Goal: Transaction & Acquisition: Purchase product/service

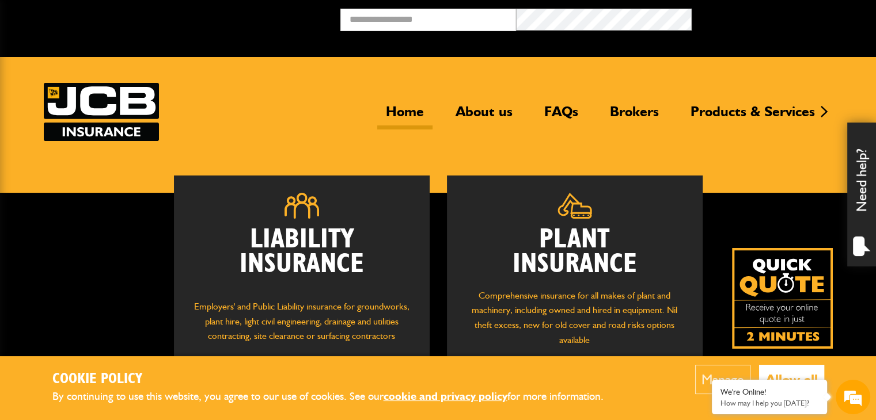
click at [780, 373] on button "Allow all" at bounding box center [791, 379] width 65 height 29
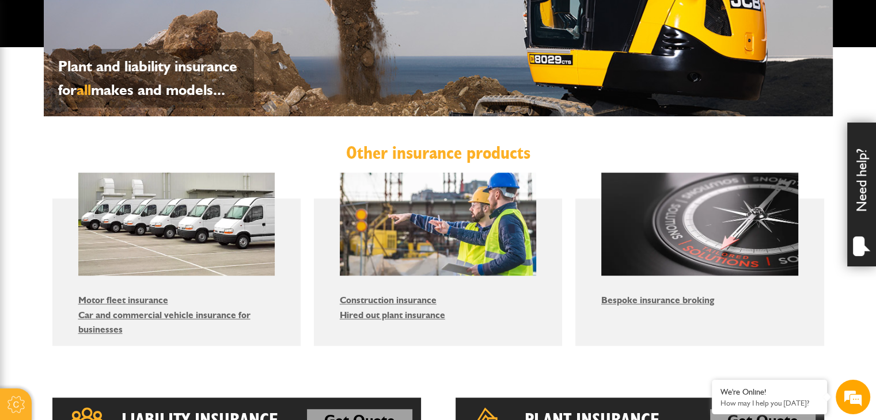
scroll to position [288, 0]
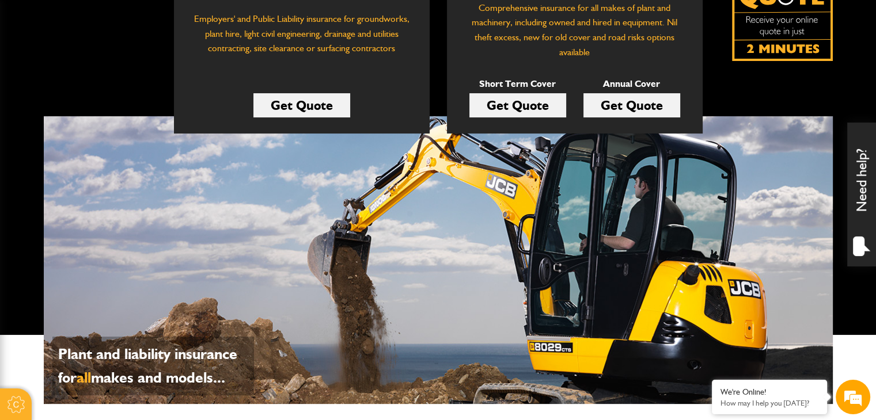
click at [299, 116] on link "Get Quote" at bounding box center [301, 105] width 97 height 24
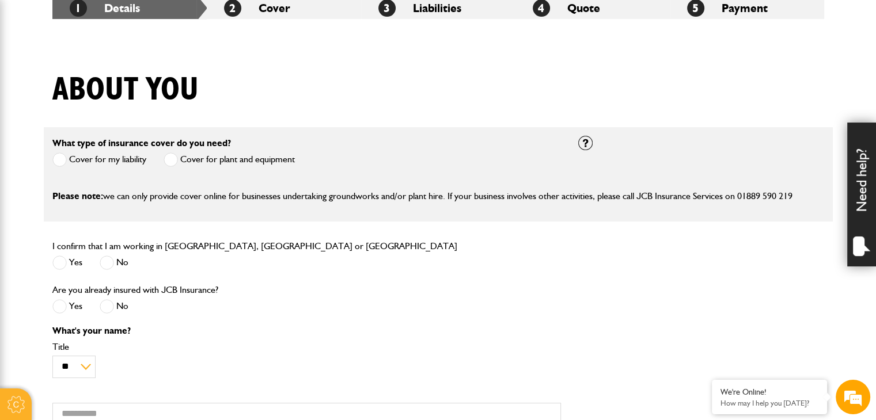
scroll to position [288, 0]
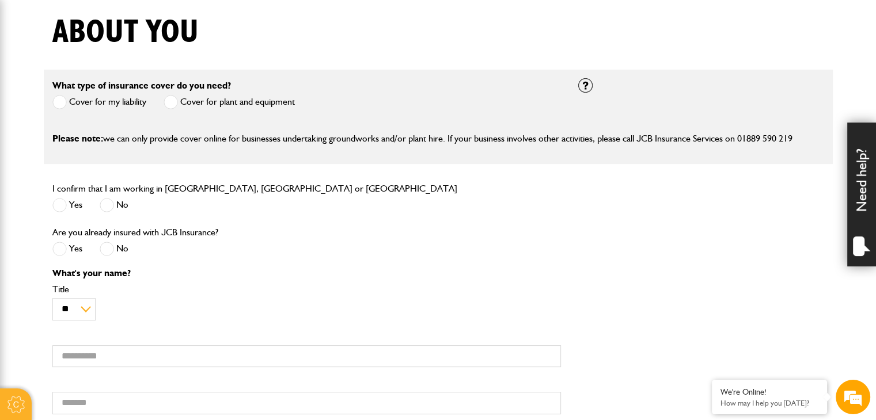
click at [60, 203] on span at bounding box center [59, 205] width 14 height 14
click at [107, 254] on span at bounding box center [107, 249] width 14 height 14
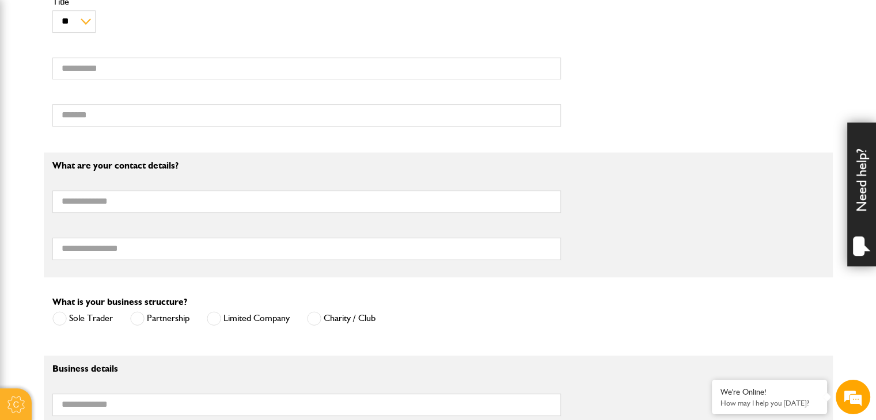
scroll to position [461, 0]
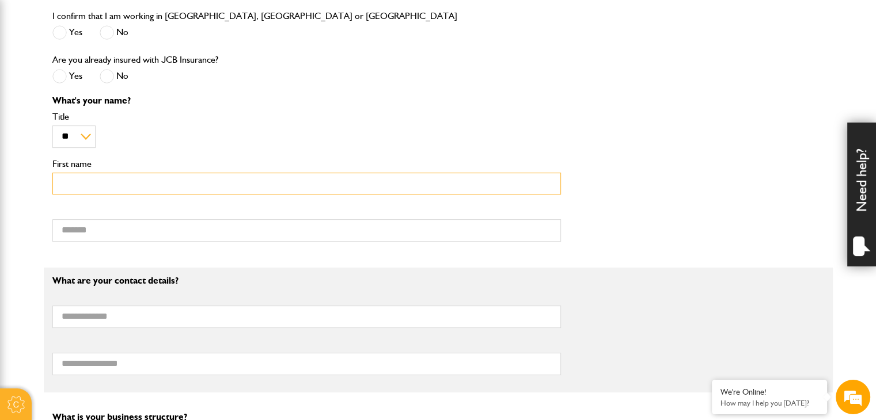
click at [115, 184] on input "First name" at bounding box center [306, 184] width 508 height 22
type input "***"
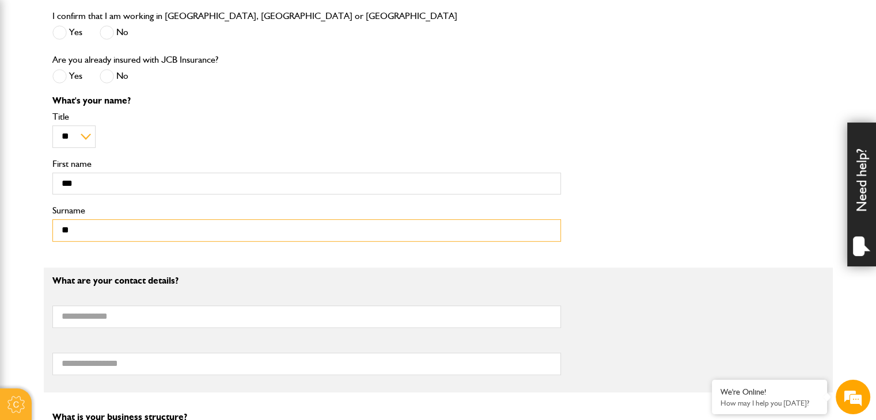
type input "*"
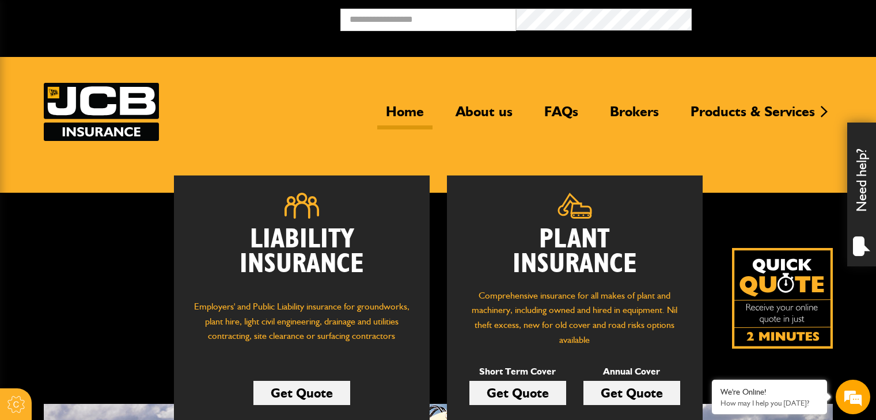
scroll to position [173, 0]
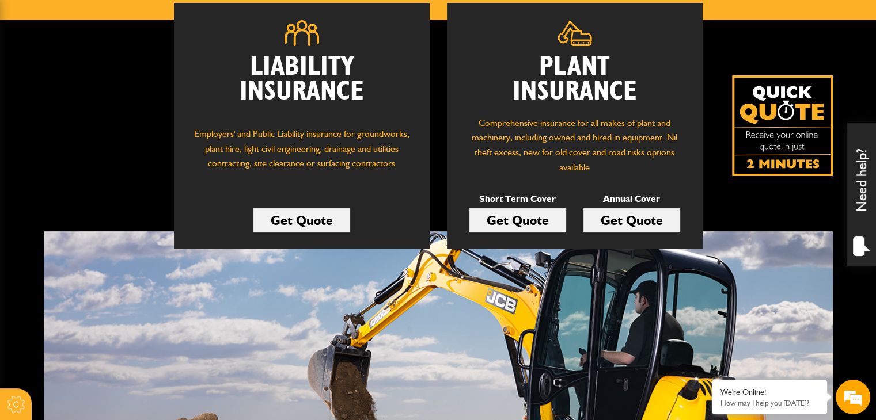
click at [304, 225] on link "Get Quote" at bounding box center [301, 220] width 97 height 24
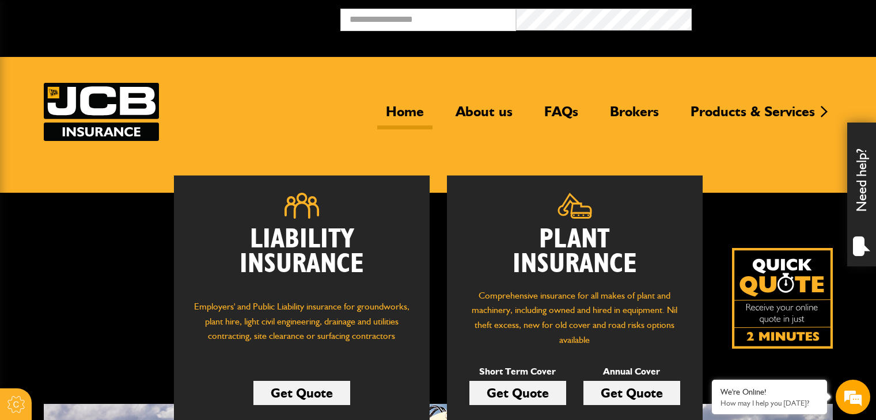
scroll to position [170, 0]
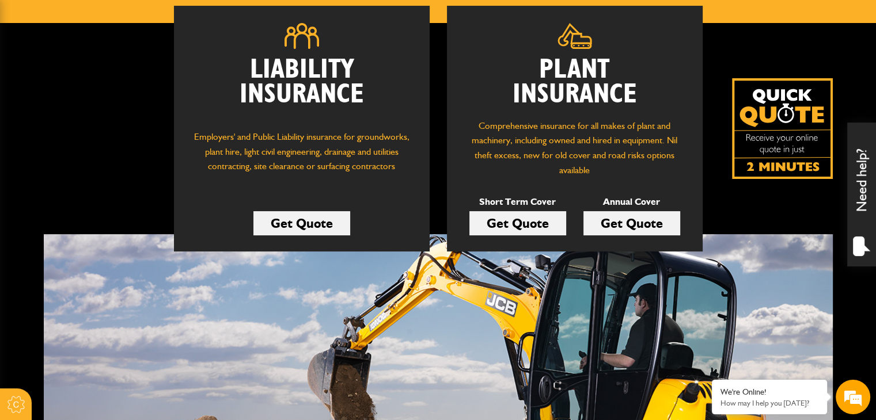
click at [283, 222] on link "Get Quote" at bounding box center [301, 223] width 97 height 24
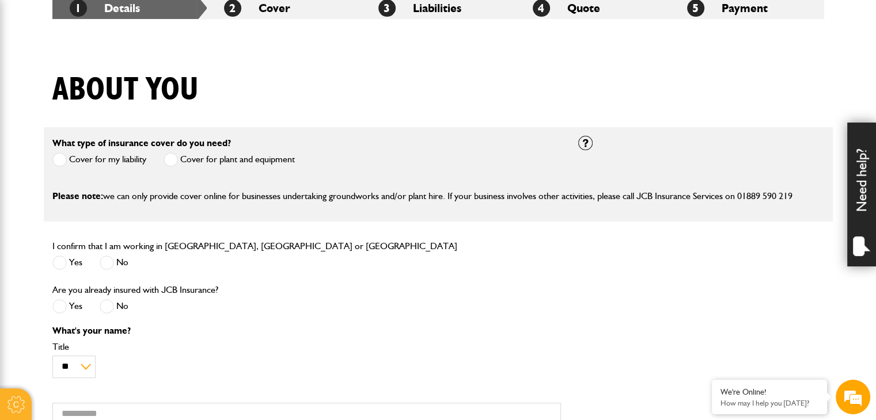
scroll to position [345, 0]
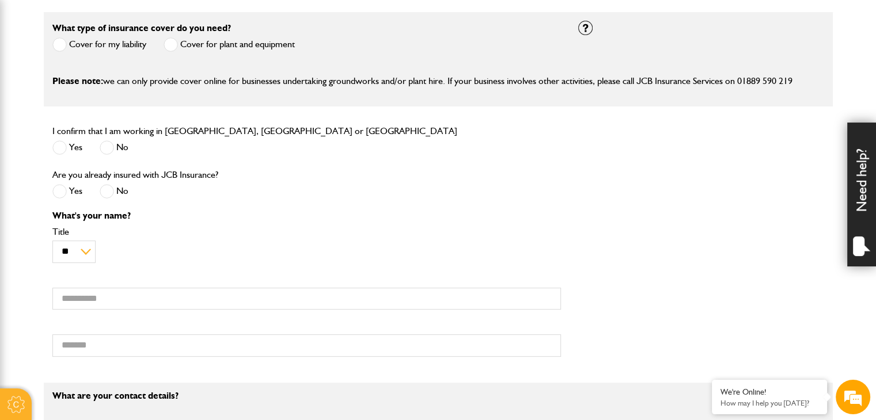
click at [69, 148] on label "Yes" at bounding box center [67, 147] width 30 height 14
click at [112, 190] on span at bounding box center [107, 191] width 14 height 14
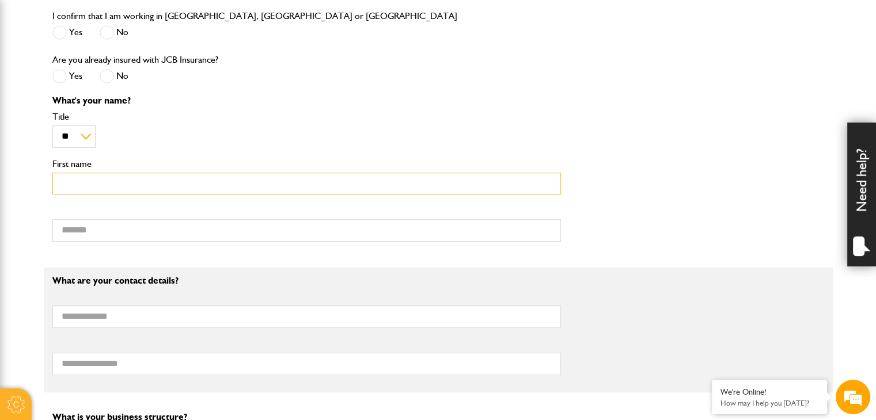
click at [130, 195] on input "First name" at bounding box center [306, 184] width 508 height 22
type input "******"
type input "*******"
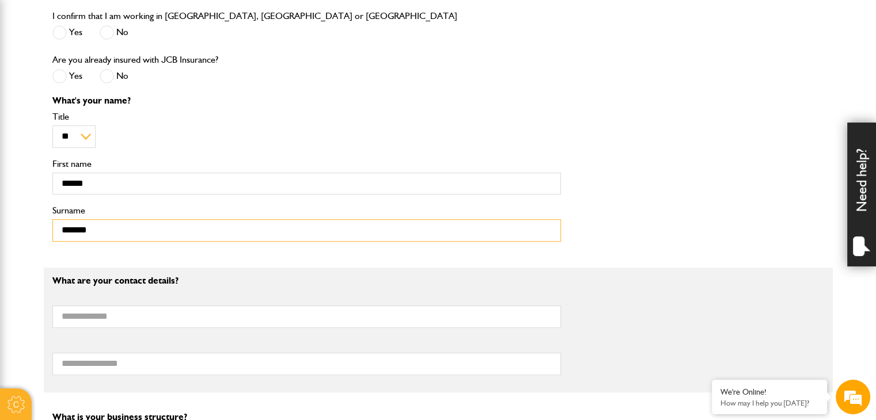
type input "**********"
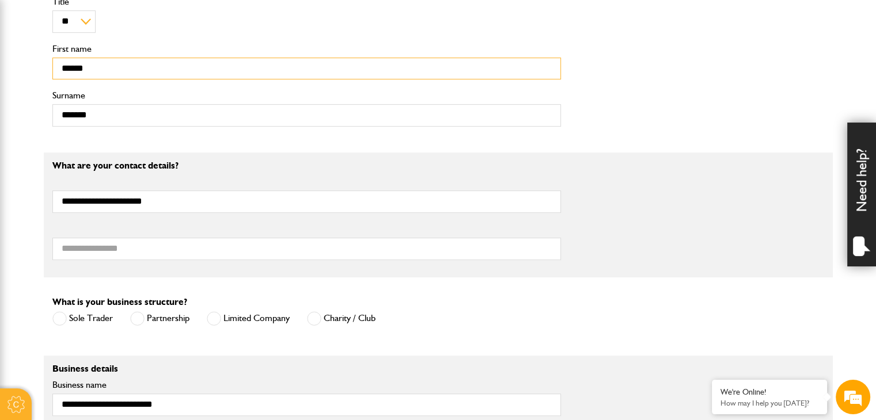
scroll to position [633, 0]
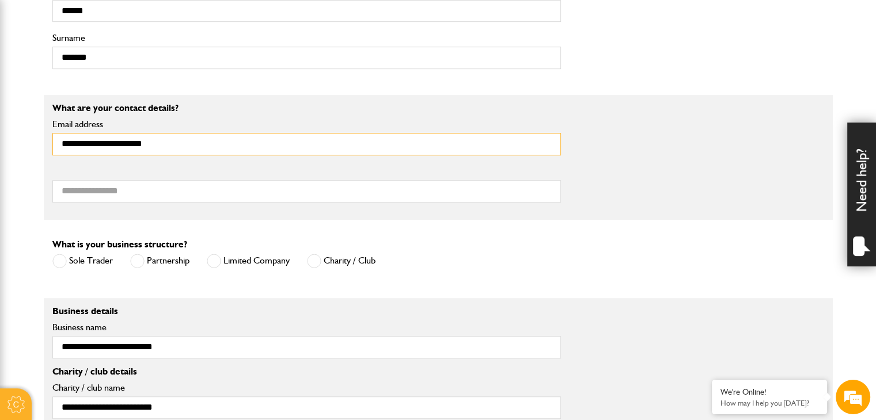
drag, startPoint x: 192, startPoint y: 146, endPoint x: 0, endPoint y: 143, distance: 191.7
click at [0, 143] on body "Cookie Options You can control which cookies we use with the form below. Please…" at bounding box center [438, 264] width 876 height 1795
type input "**********"
click at [161, 168] on label "Telephone number" at bounding box center [306, 171] width 508 height 9
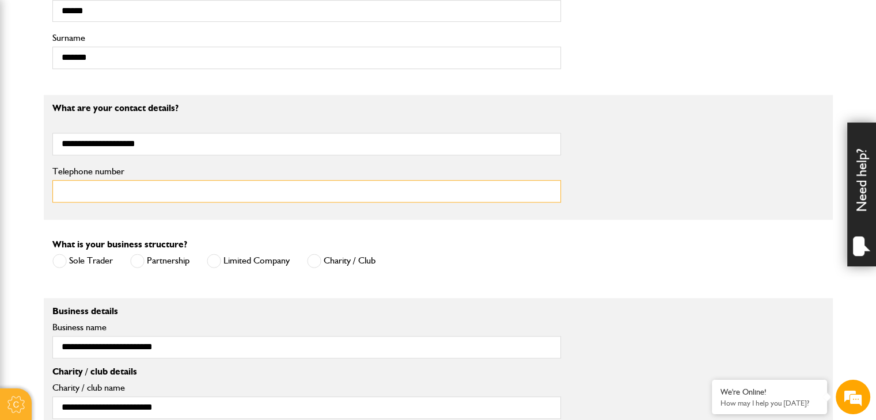
click at [161, 180] on input "Telephone number" at bounding box center [306, 191] width 508 height 22
click at [155, 192] on input "Telephone number" at bounding box center [306, 191] width 508 height 22
type input "**********"
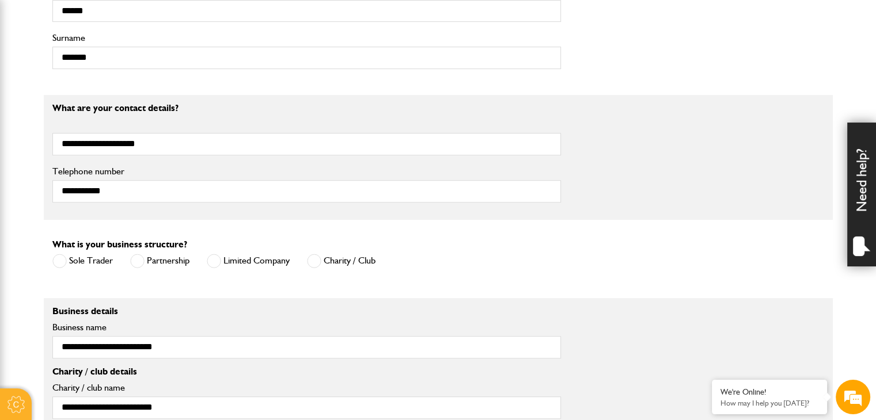
click at [168, 220] on form "What type of insurance cover do you need? Cover for my liability Cover for plan…" at bounding box center [437, 243] width 771 height 1039
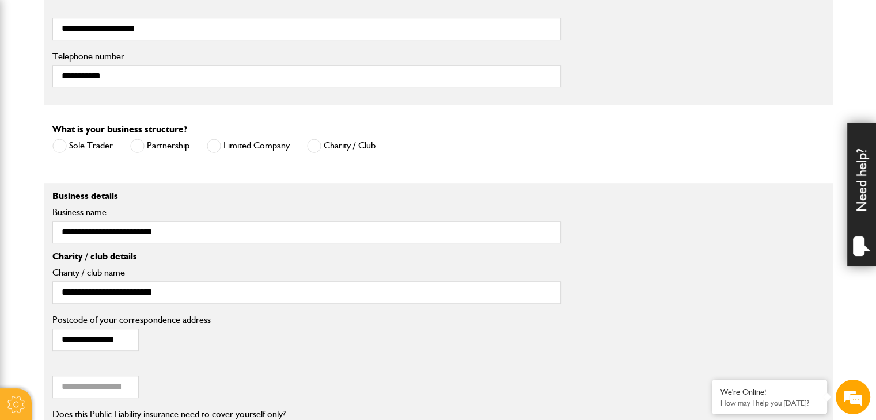
click at [225, 146] on label "Limited Company" at bounding box center [248, 146] width 83 height 14
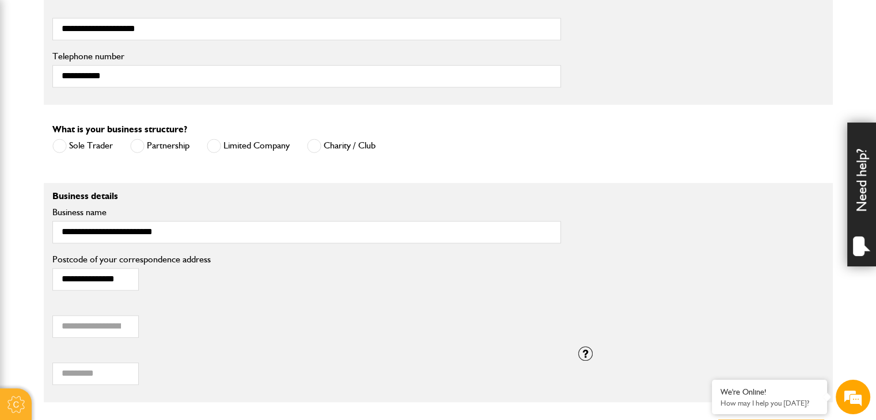
click at [240, 124] on div "What is your business structure? Sole Trader Partnership Limited Company Privat…" at bounding box center [213, 139] width 323 height 35
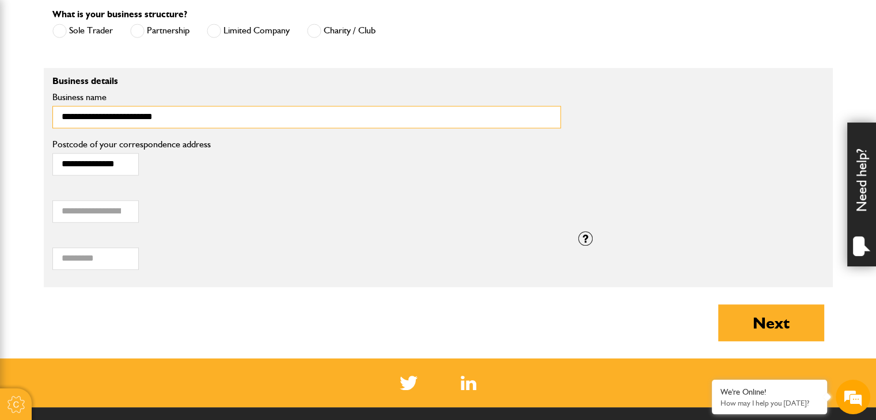
click at [220, 119] on input "**********" at bounding box center [306, 117] width 508 height 22
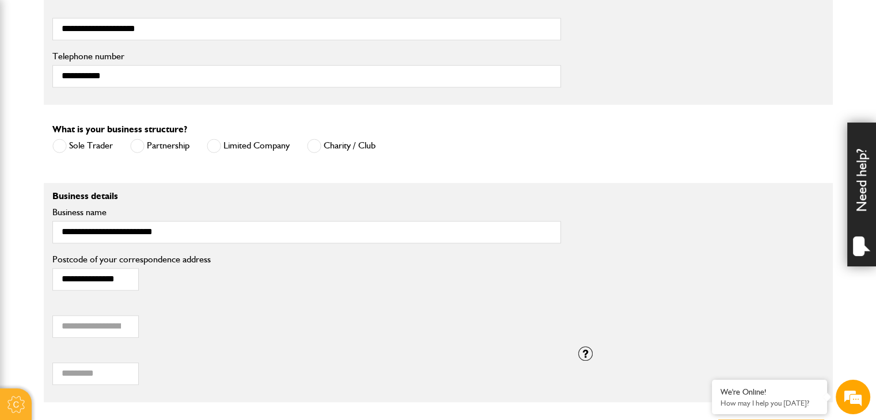
click at [314, 142] on span at bounding box center [314, 146] width 14 height 14
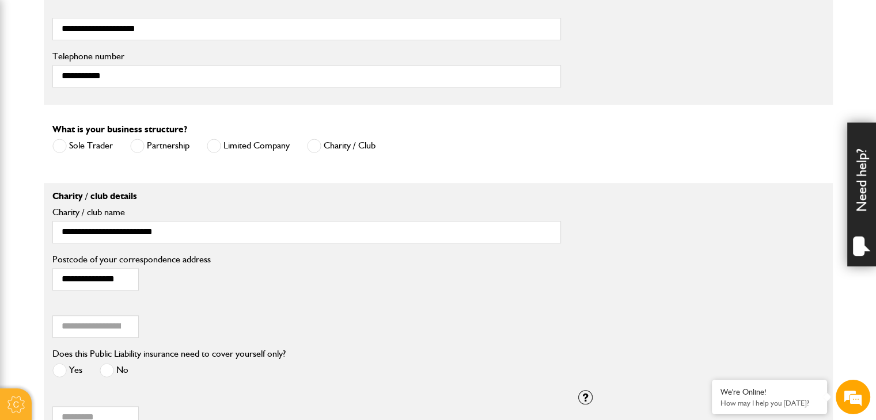
scroll to position [806, 0]
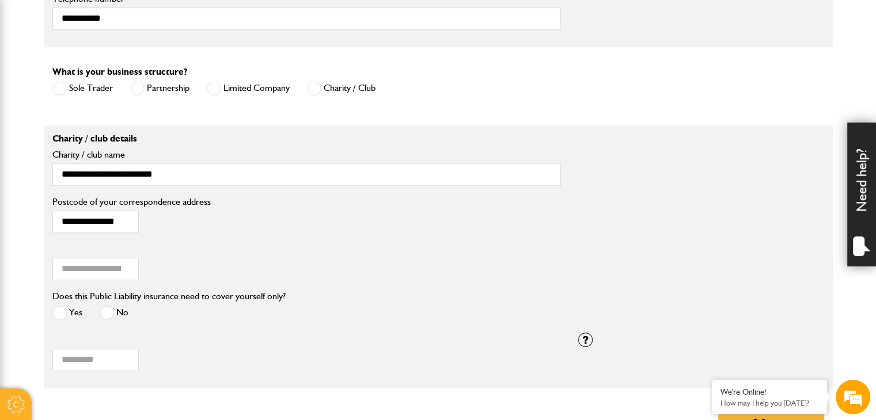
click at [60, 311] on span at bounding box center [59, 313] width 14 height 14
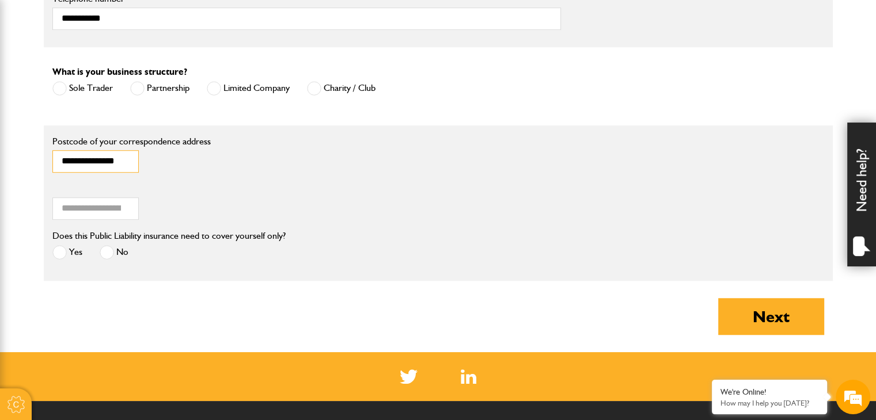
click at [76, 161] on input "**********" at bounding box center [95, 161] width 86 height 22
click at [62, 162] on input "**********" at bounding box center [95, 161] width 86 height 22
type input "*******"
click at [103, 206] on input "Annual turnover (£)" at bounding box center [95, 208] width 86 height 22
click at [100, 207] on input "Annual turnover (£)" at bounding box center [95, 208] width 86 height 22
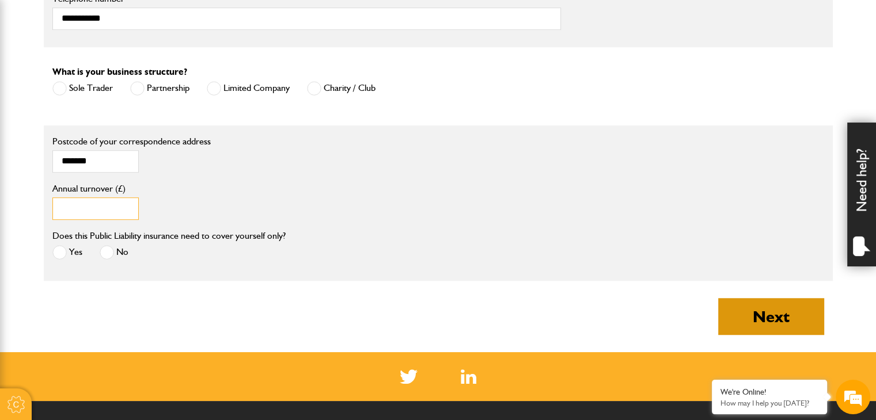
type input "*****"
click at [793, 317] on button "Next" at bounding box center [771, 316] width 106 height 37
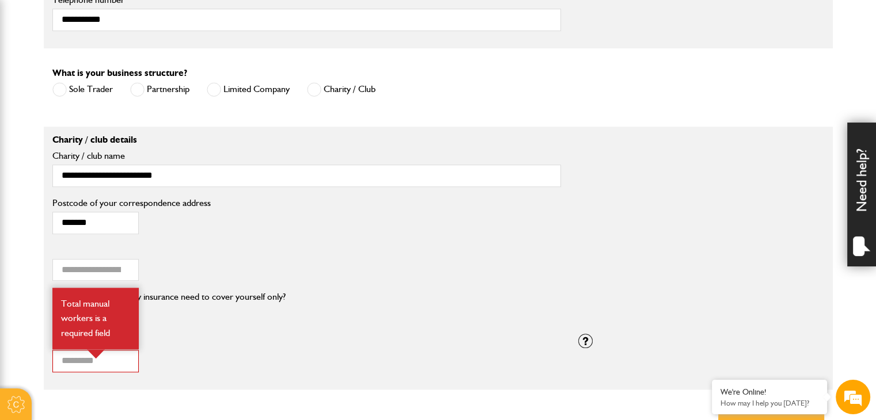
scroll to position [921, 0]
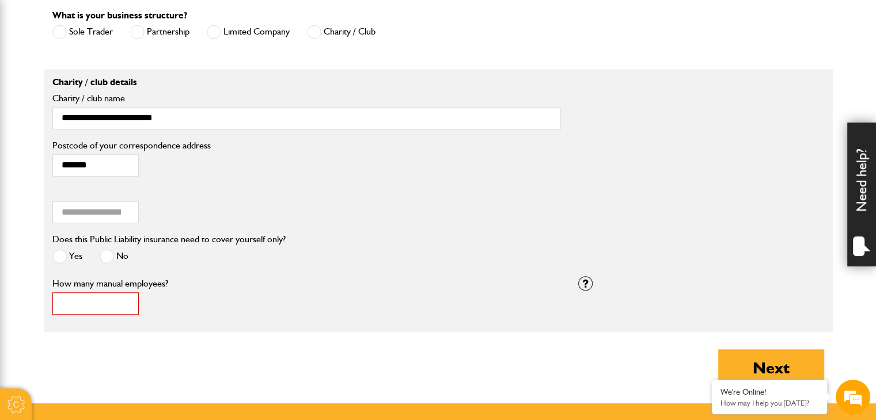
drag, startPoint x: 82, startPoint y: 297, endPoint x: 28, endPoint y: 303, distance: 54.5
type input "*"
click at [284, 298] on div "* How many manual employees? Total manual workers is a required field" at bounding box center [306, 297] width 508 height 36
click at [66, 257] on span at bounding box center [59, 256] width 14 height 14
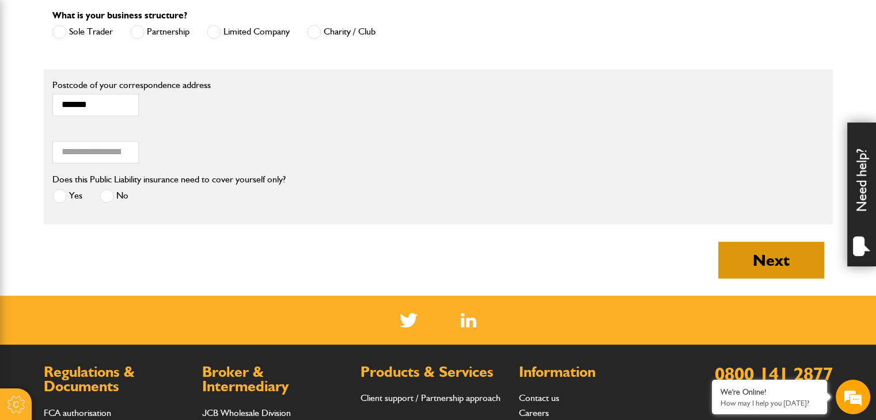
click at [782, 258] on button "Next" at bounding box center [771, 260] width 106 height 37
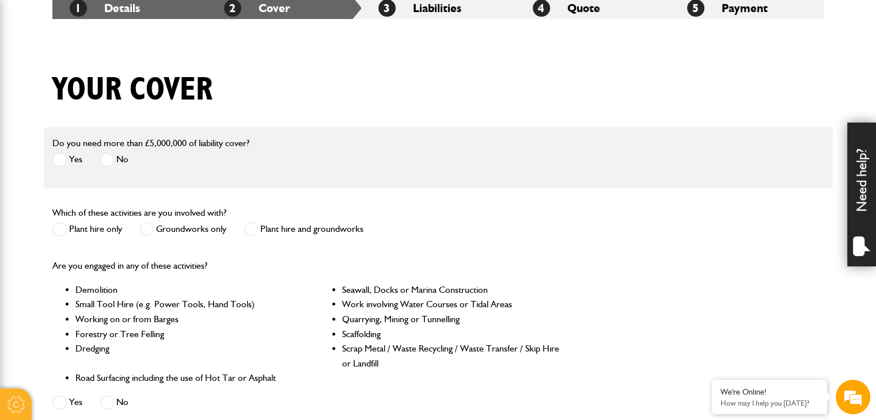
scroll to position [288, 0]
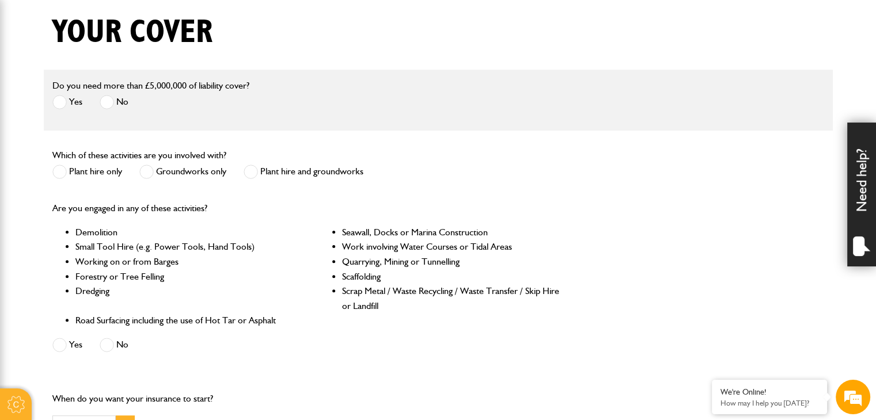
click at [62, 100] on span at bounding box center [59, 102] width 14 height 14
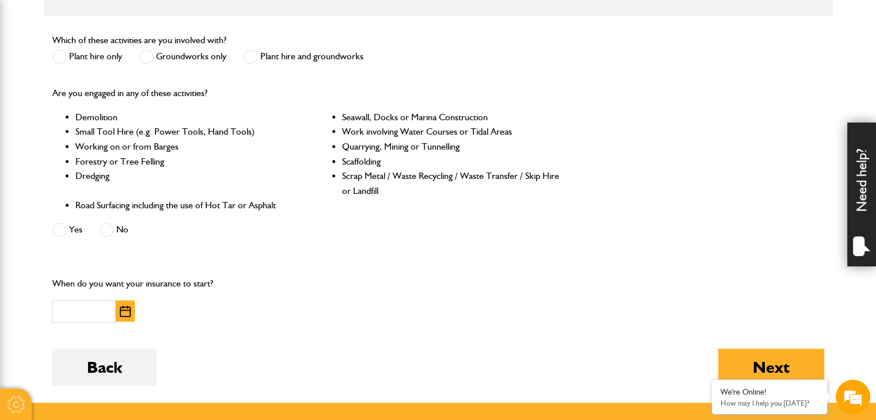
click at [253, 58] on span at bounding box center [251, 57] width 14 height 14
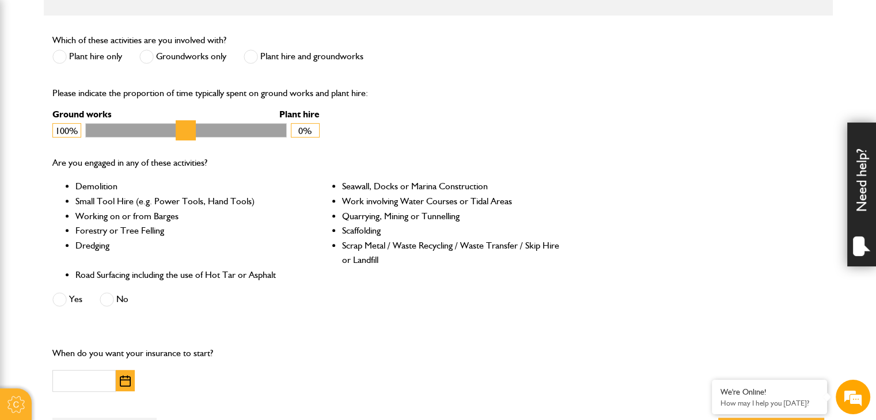
scroll to position [0, 0]
click at [156, 58] on label "Groundworks only" at bounding box center [182, 57] width 87 height 14
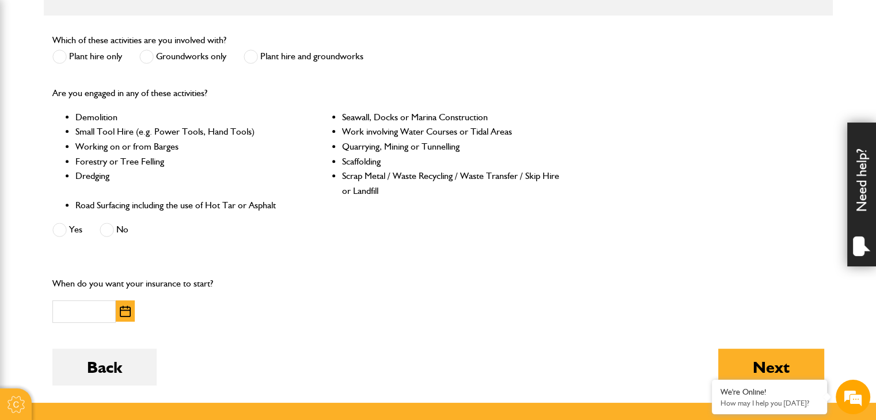
click at [105, 226] on span at bounding box center [107, 230] width 14 height 14
click at [123, 317] on img "button" at bounding box center [125, 312] width 11 height 12
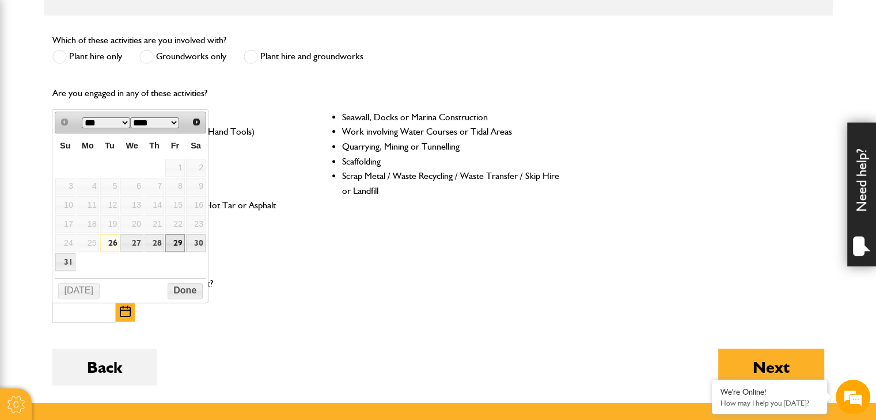
click at [177, 240] on link "29" at bounding box center [175, 243] width 20 height 18
type input "**********"
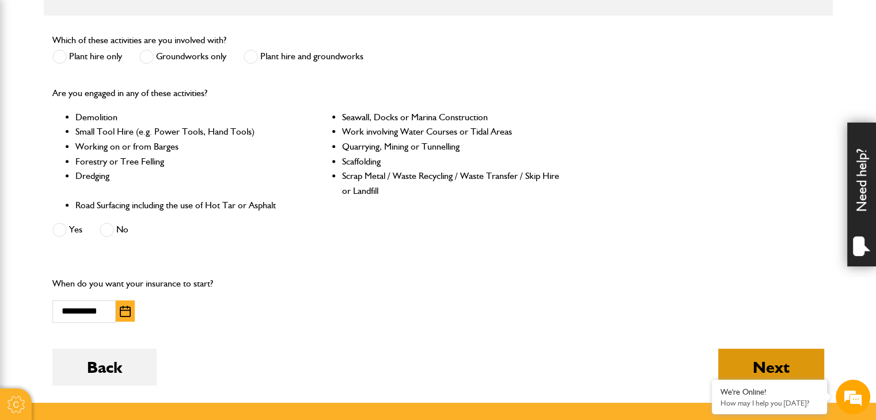
click at [789, 359] on button "Next" at bounding box center [771, 367] width 106 height 37
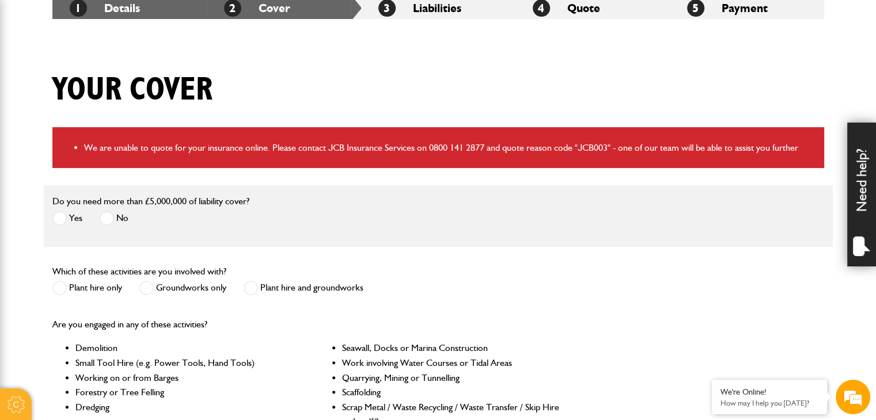
scroll to position [288, 0]
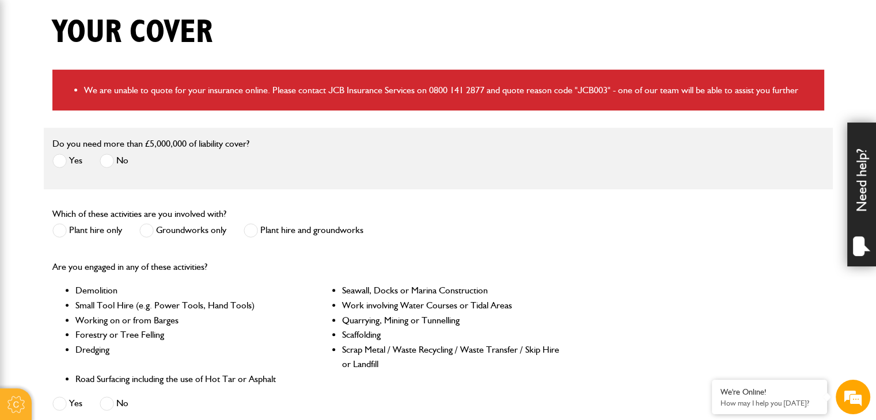
click at [101, 161] on span at bounding box center [107, 161] width 14 height 14
click at [619, 191] on form "Do you need more than £5,000,000 of liability cover? Yes No Which of these acti…" at bounding box center [437, 352] width 771 height 448
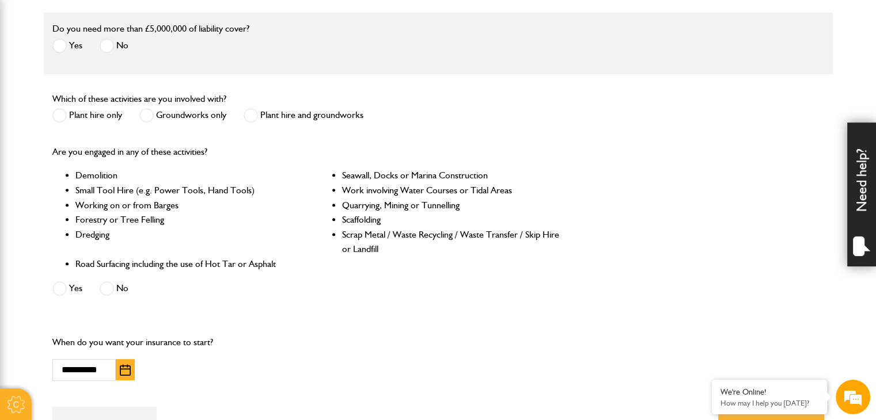
scroll to position [518, 0]
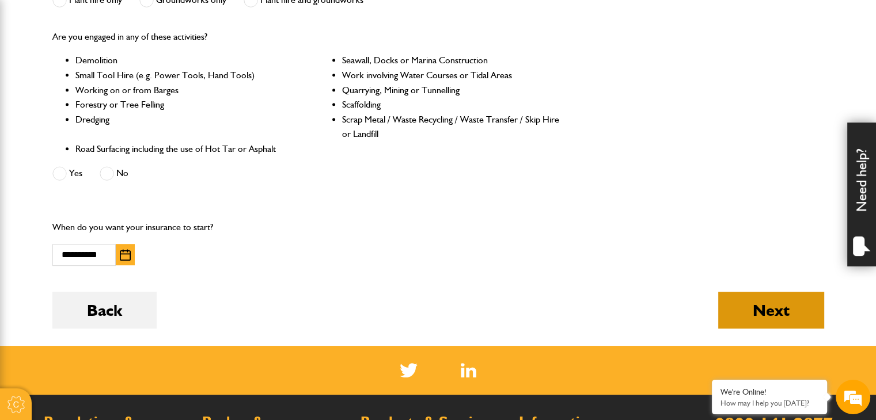
click at [778, 316] on button "Next" at bounding box center [771, 310] width 106 height 37
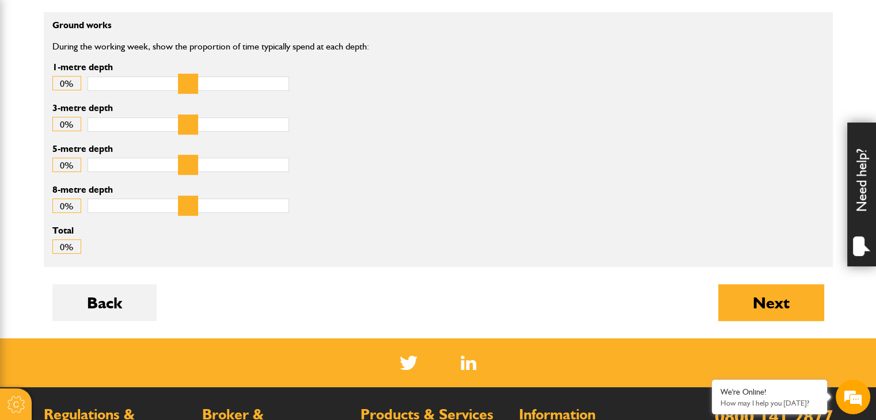
scroll to position [288, 0]
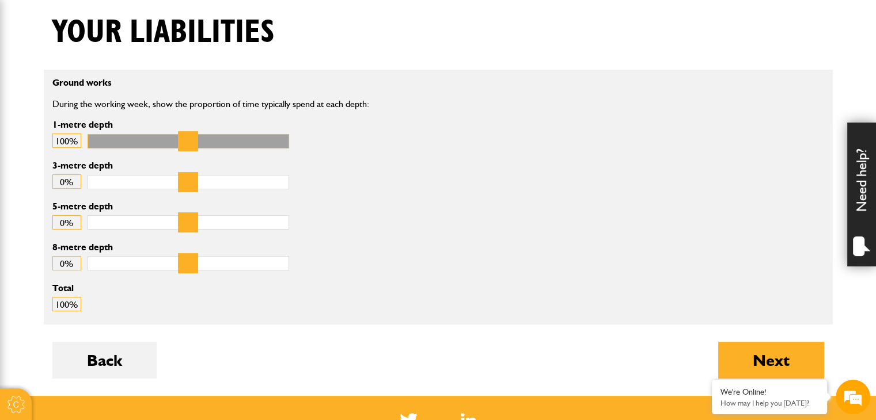
drag, startPoint x: 94, startPoint y: 141, endPoint x: 321, endPoint y: 119, distance: 228.5
type input "***"
click at [289, 134] on input "1-metre depth" at bounding box center [188, 141] width 201 height 14
click at [791, 361] on button "Next" at bounding box center [771, 360] width 106 height 37
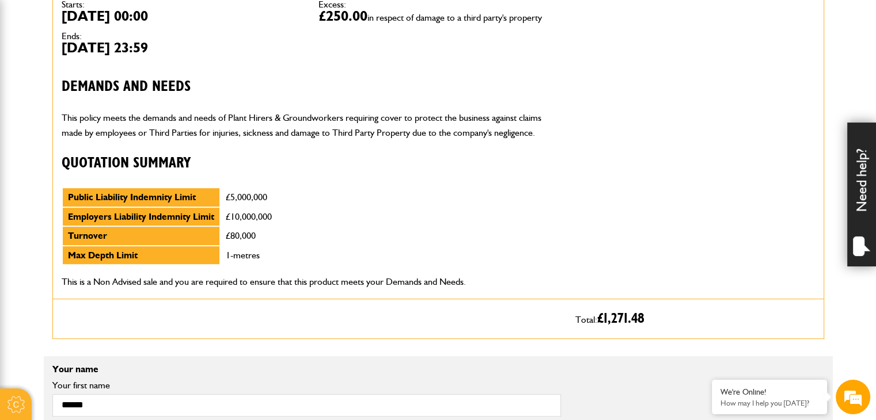
scroll to position [230, 0]
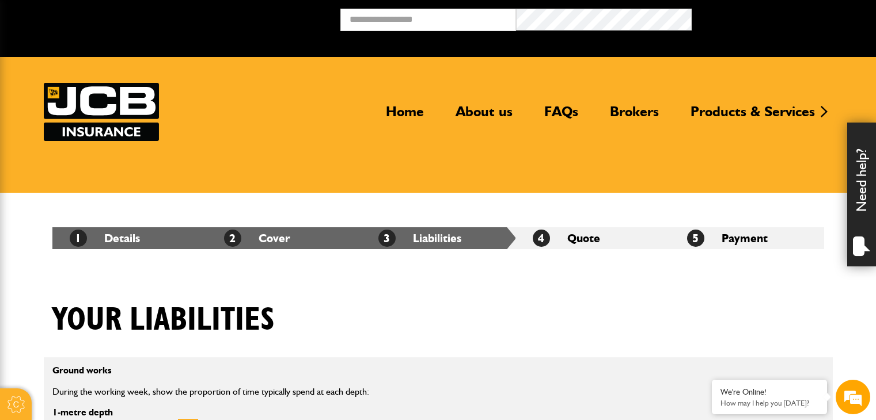
scroll to position [288, 0]
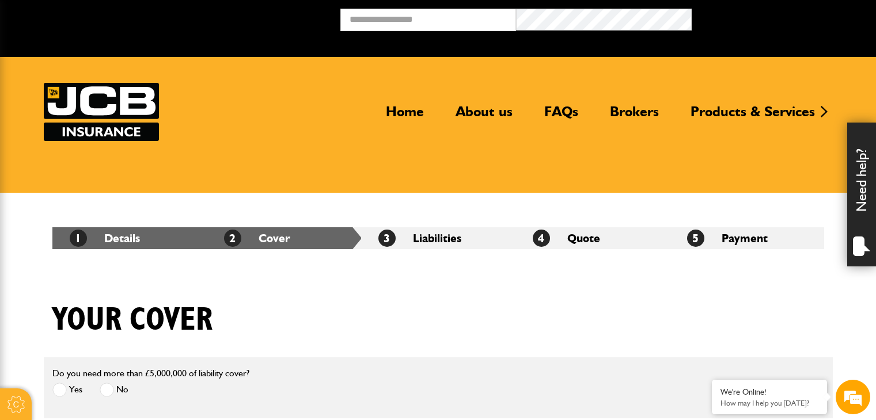
scroll to position [403, 0]
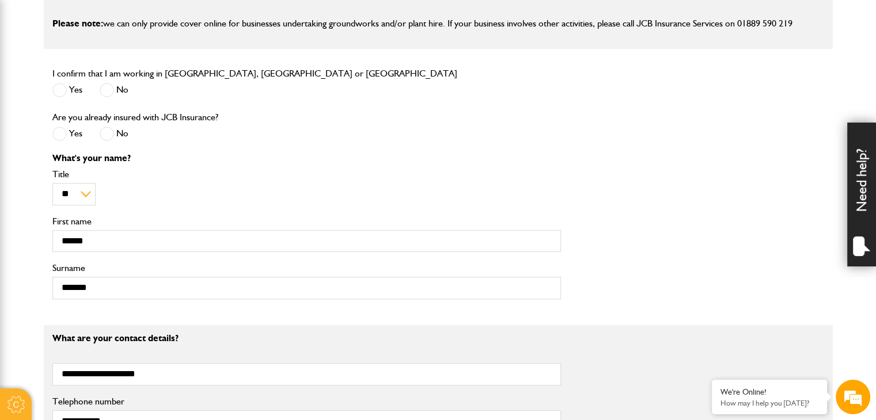
scroll to position [58, 0]
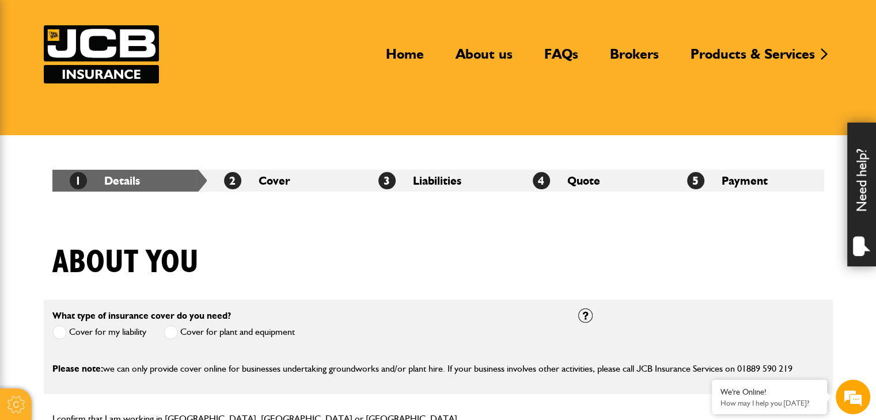
click at [291, 180] on li "2 Cover" at bounding box center [284, 181] width 154 height 22
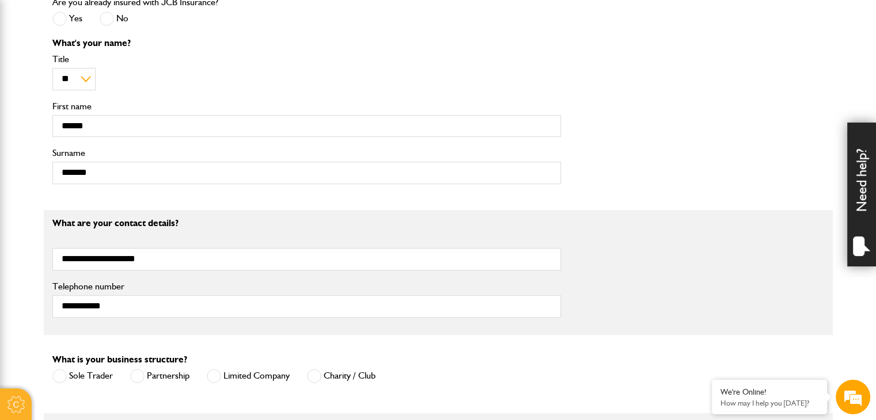
scroll to position [979, 0]
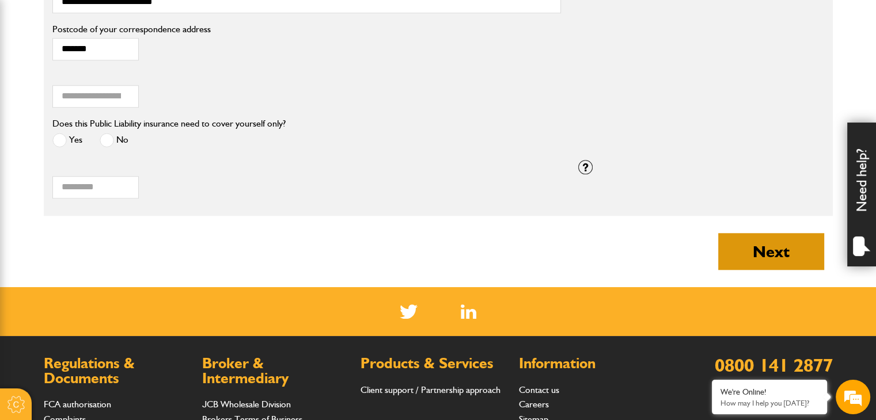
click at [788, 256] on button "Next" at bounding box center [771, 251] width 106 height 37
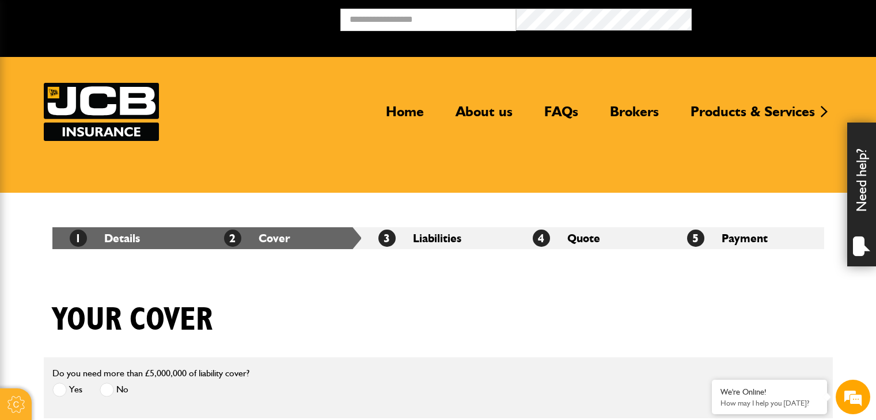
scroll to position [403, 0]
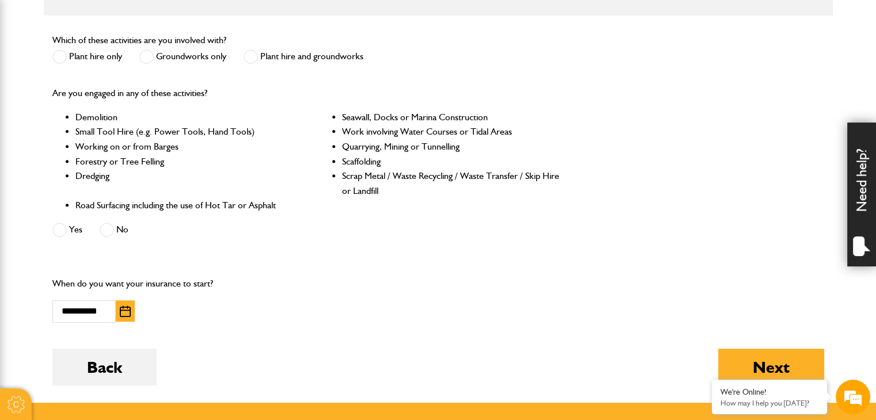
click at [125, 320] on button "button" at bounding box center [125, 311] width 19 height 21
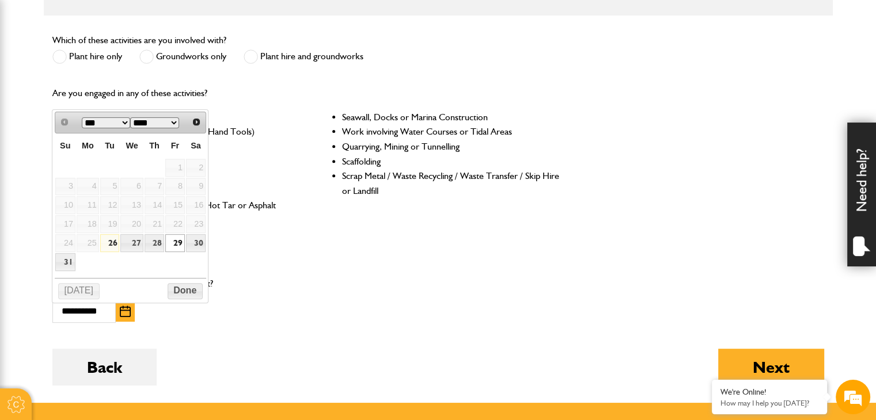
click at [178, 238] on link "29" at bounding box center [175, 243] width 20 height 18
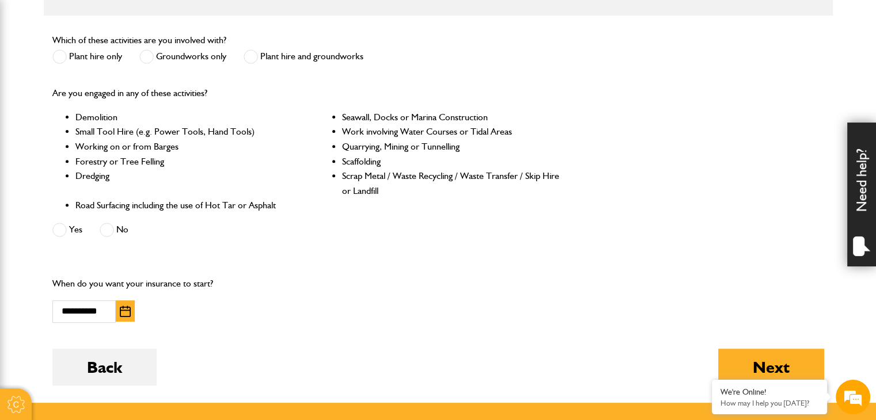
click at [256, 260] on form "Do you need more than £5,000,000 of liability cover? Yes No Which of these acti…" at bounding box center [437, 179] width 771 height 448
click at [781, 362] on button "Next" at bounding box center [771, 367] width 106 height 37
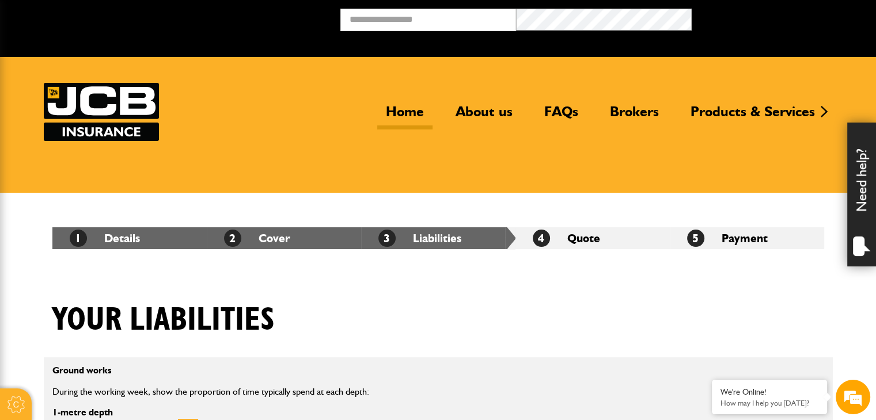
click at [417, 111] on link "Home" at bounding box center [404, 116] width 55 height 26
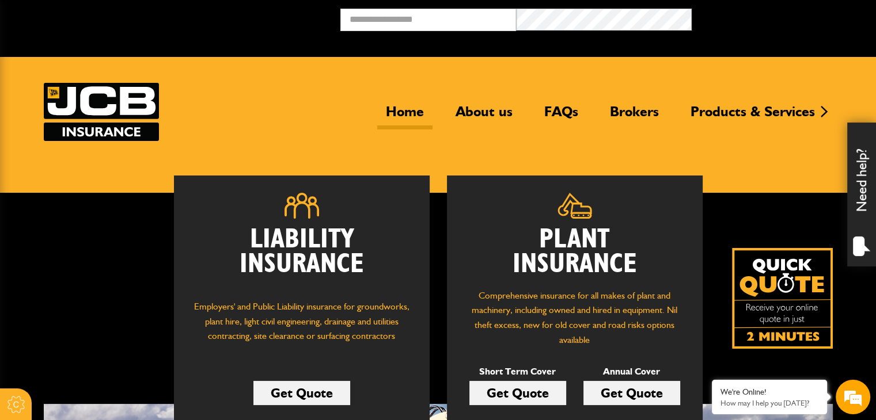
scroll to position [115, 0]
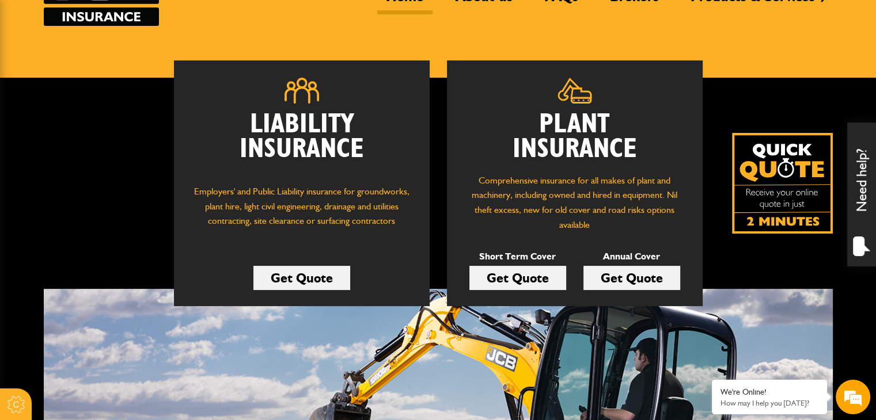
click at [520, 279] on link "Get Quote" at bounding box center [517, 278] width 97 height 24
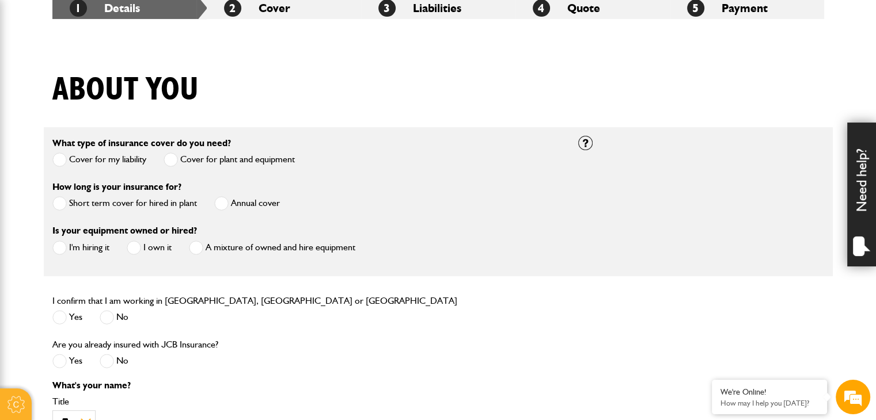
scroll to position [288, 0]
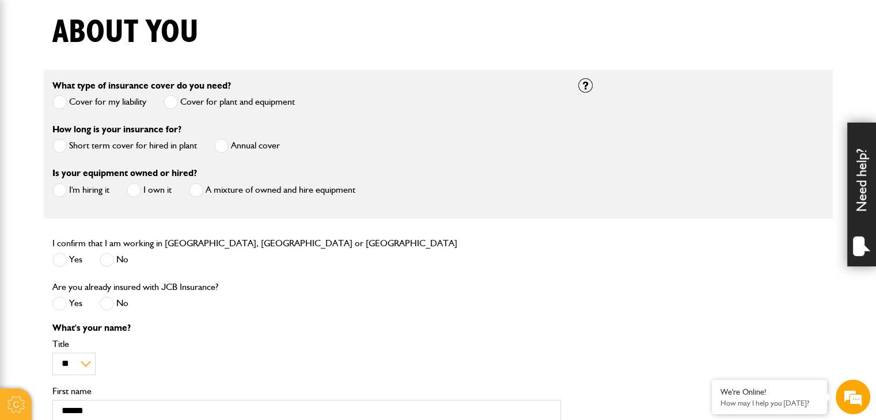
click at [59, 104] on span at bounding box center [59, 102] width 14 height 14
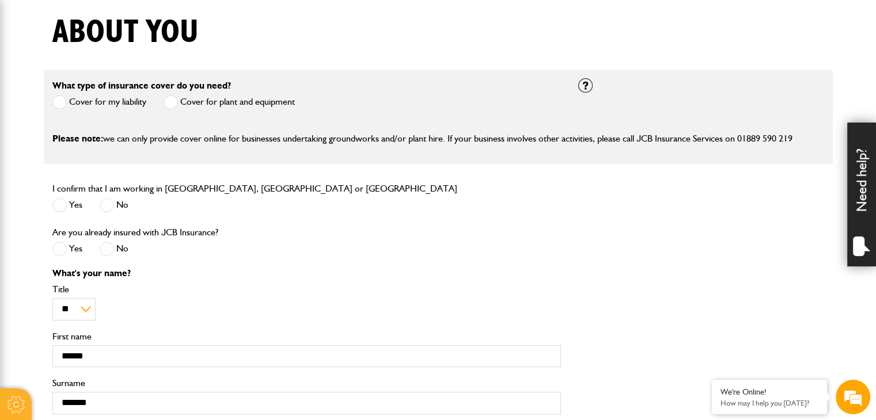
click at [168, 102] on span at bounding box center [170, 102] width 14 height 14
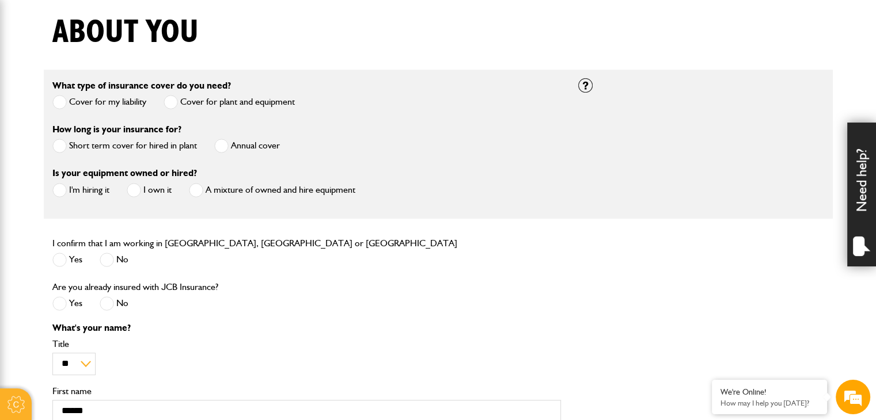
click at [392, 142] on div "How long is your insurance for? Short term cover for hired in plant Annual cover" at bounding box center [307, 144] width 526 height 44
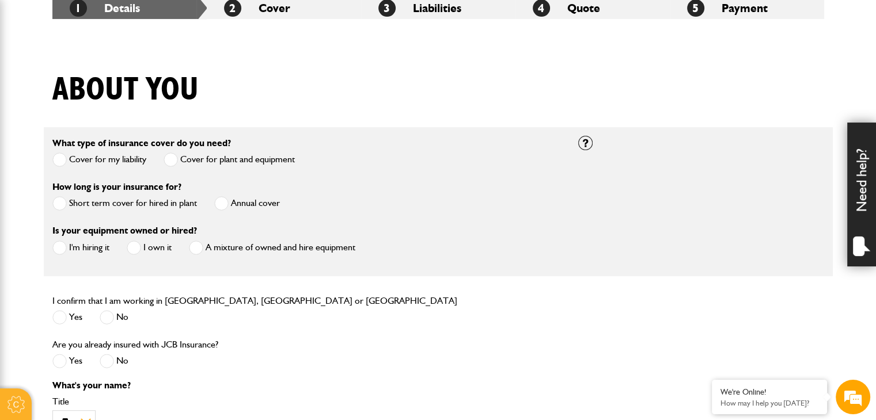
click at [155, 206] on label "Short term cover for hired in plant" at bounding box center [124, 203] width 145 height 14
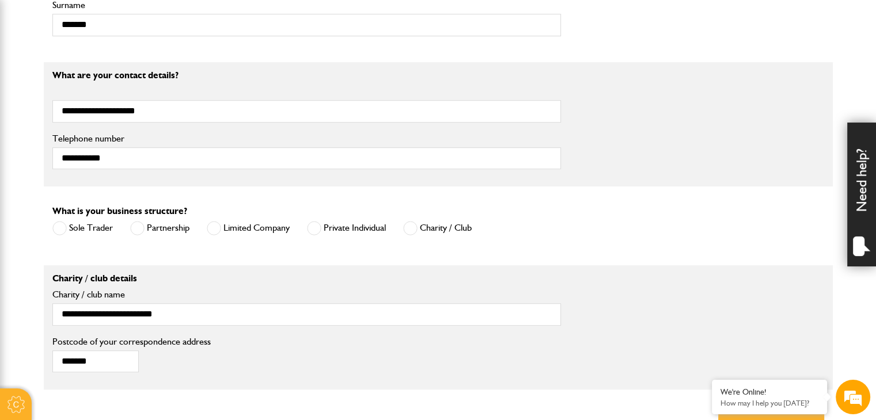
scroll to position [748, 0]
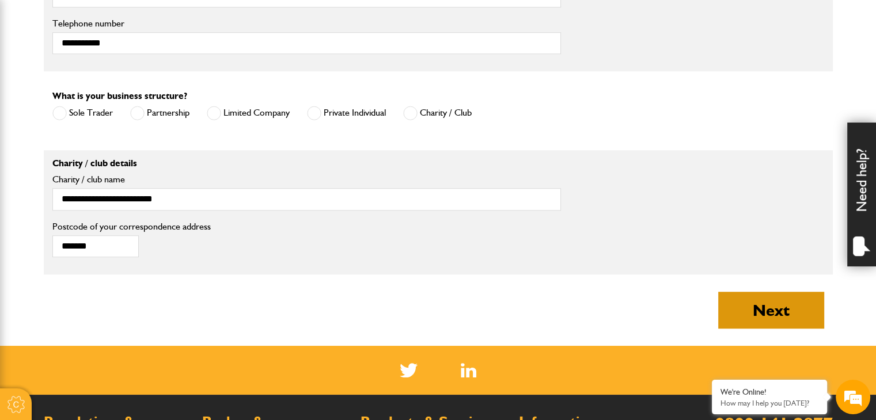
click at [765, 307] on button "Next" at bounding box center [771, 310] width 106 height 37
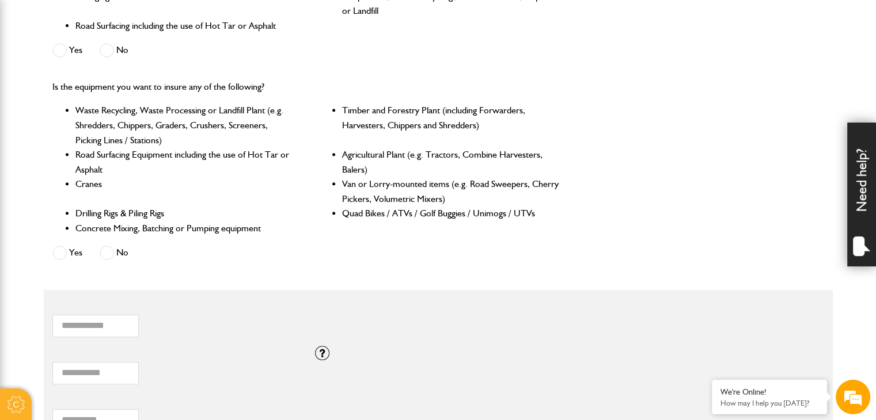
scroll to position [576, 0]
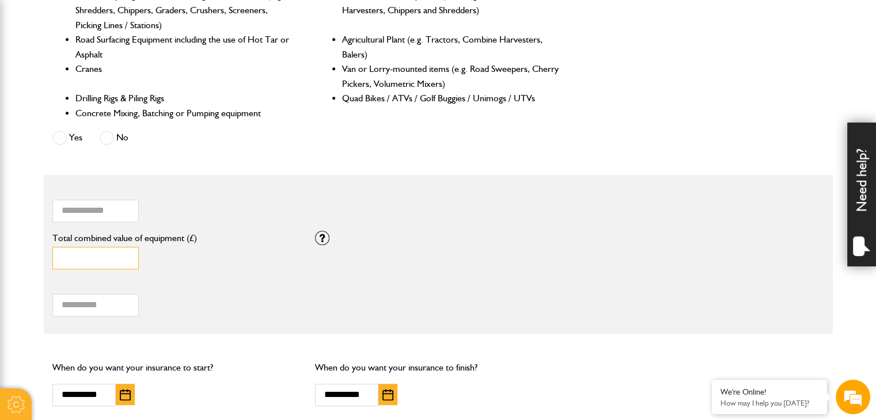
click at [123, 249] on input "*" at bounding box center [95, 258] width 86 height 22
click at [187, 265] on div "* Total combined value of equipment (£)" at bounding box center [175, 252] width 246 height 36
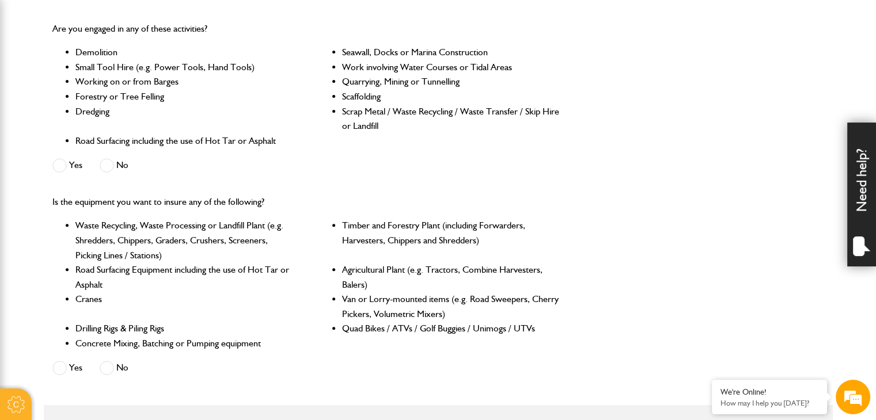
scroll to position [691, 0]
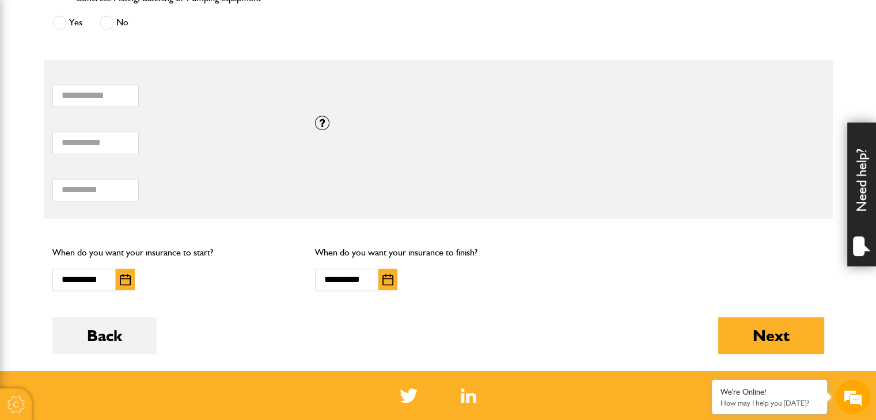
click at [391, 284] on img "button" at bounding box center [387, 280] width 11 height 12
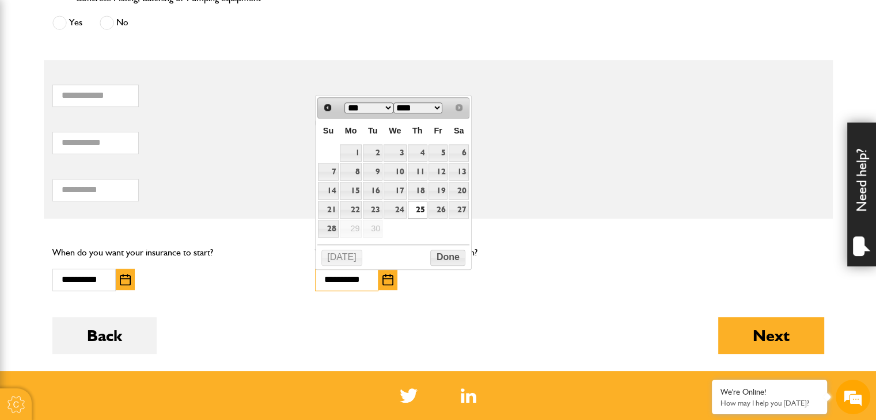
scroll to position [0, 0]
click at [117, 282] on button "button" at bounding box center [125, 279] width 19 height 21
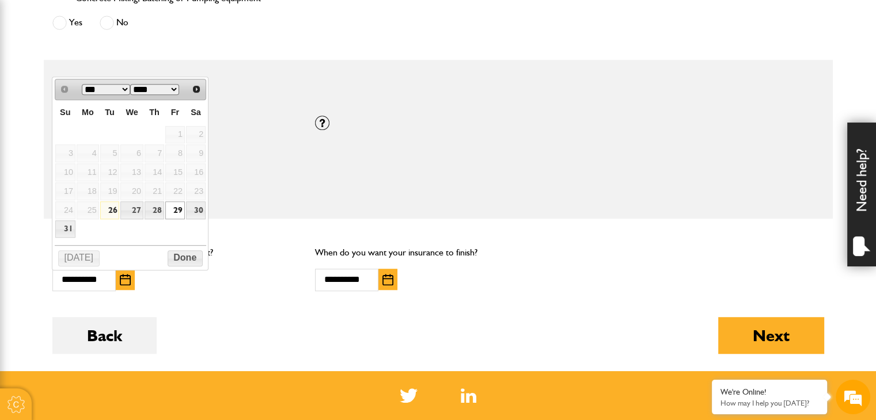
click at [178, 209] on link "29" at bounding box center [175, 210] width 20 height 18
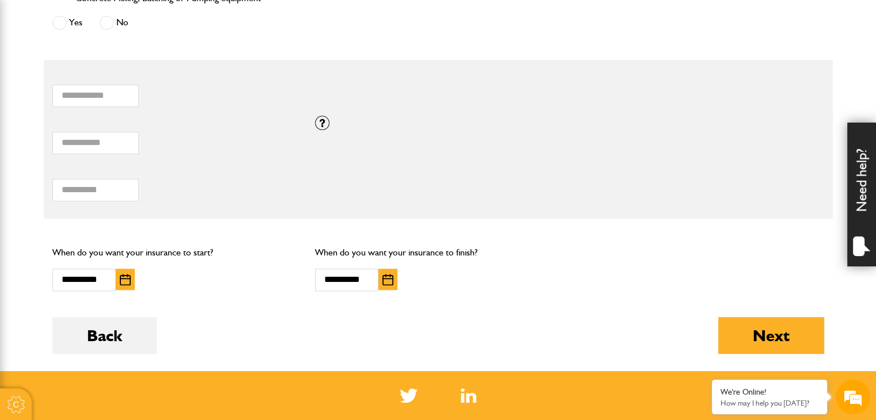
click at [390, 280] on img "button" at bounding box center [387, 280] width 11 height 12
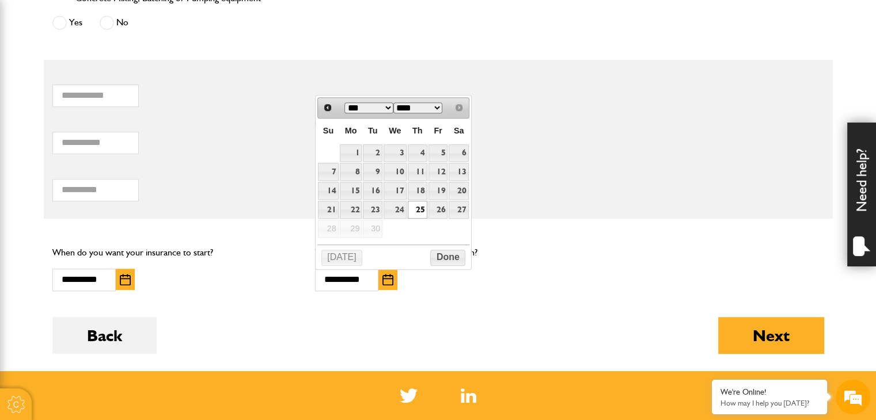
click at [457, 108] on div "Prev Next *** *** ****" at bounding box center [393, 107] width 152 height 21
click at [435, 150] on link "5" at bounding box center [438, 154] width 20 height 18
type input "**********"
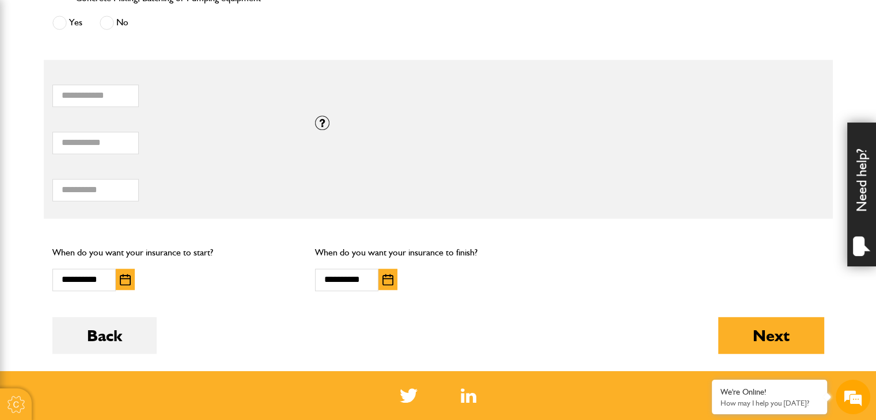
click at [289, 274] on div "**********" at bounding box center [175, 268] width 263 height 64
click at [391, 276] on img "button" at bounding box center [387, 280] width 11 height 12
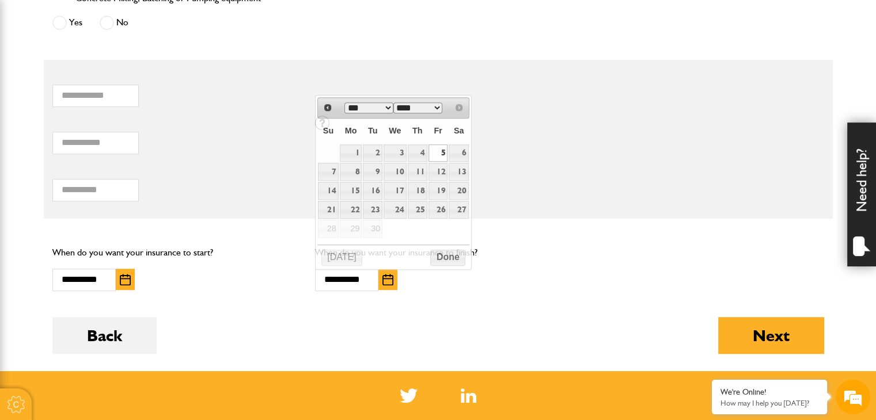
click at [224, 272] on div "**********" at bounding box center [140, 280] width 176 height 22
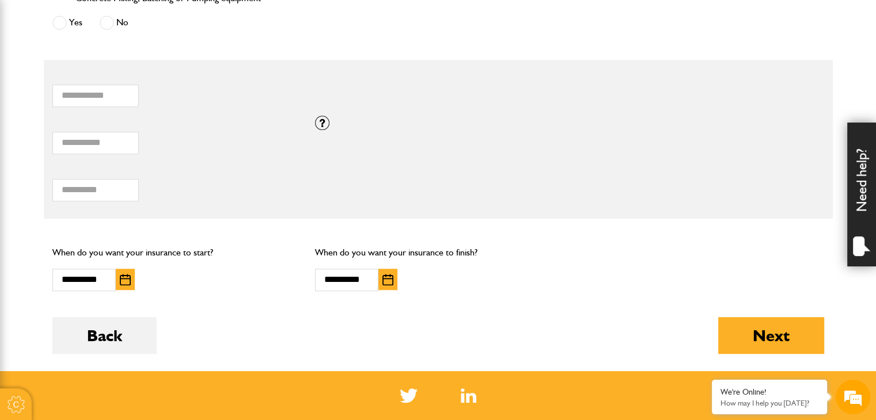
scroll to position [576, 0]
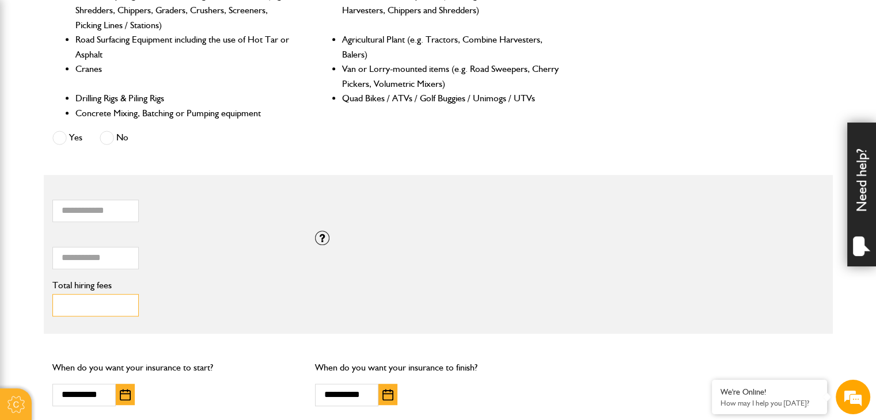
click at [89, 306] on input "*" at bounding box center [95, 305] width 86 height 22
click at [230, 293] on div "* Total hiring fees Please enter a minimum value of 25 for total hiring fees." at bounding box center [175, 299] width 246 height 36
click at [118, 296] on input "*" at bounding box center [95, 305] width 86 height 22
click at [101, 286] on label "Total hiring fees" at bounding box center [175, 285] width 246 height 9
click at [101, 294] on input "*" at bounding box center [95, 305] width 86 height 22
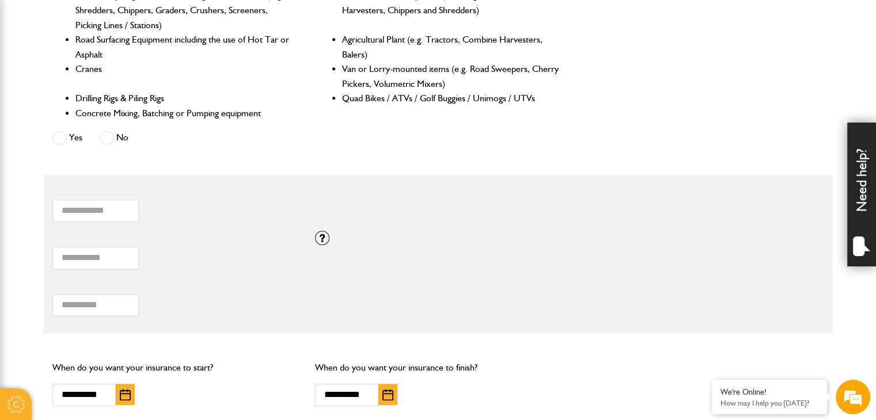
click at [185, 281] on label "Total hiring fees" at bounding box center [175, 285] width 246 height 9
click at [139, 294] on input "*" at bounding box center [95, 305] width 86 height 22
click at [21, 261] on body "Cookie Options You can control which cookies we use with the form below. Please…" at bounding box center [438, 119] width 876 height 1390
type input "*****"
click at [401, 302] on div "* Total hiring fees Please enter a minimum value of 25 for total hiring fees." at bounding box center [438, 301] width 789 height 47
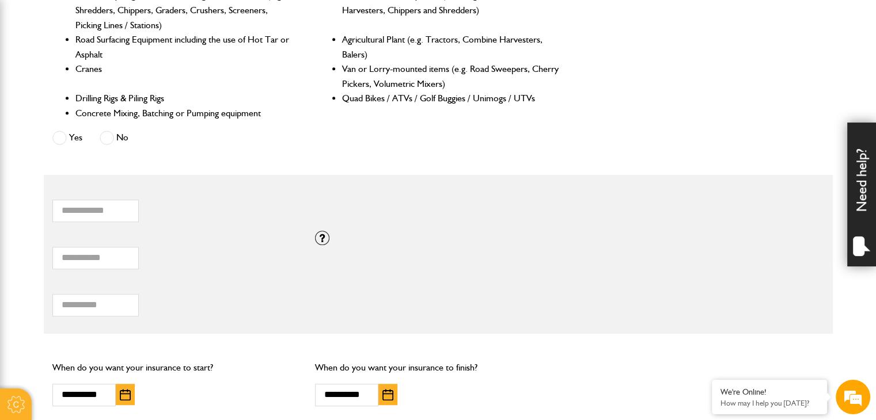
click at [412, 283] on div "* Total hiring fees Please enter a minimum value of 25 for total hiring fees." at bounding box center [438, 301] width 789 height 47
click at [710, 101] on div "Is the equipment you want to insure any of the following? Waste Recycling, Wast…" at bounding box center [438, 56] width 789 height 203
click at [61, 290] on label "Total hiring fees" at bounding box center [175, 285] width 246 height 9
click at [61, 294] on input "*" at bounding box center [95, 305] width 86 height 22
click at [88, 310] on input "*" at bounding box center [95, 305] width 86 height 22
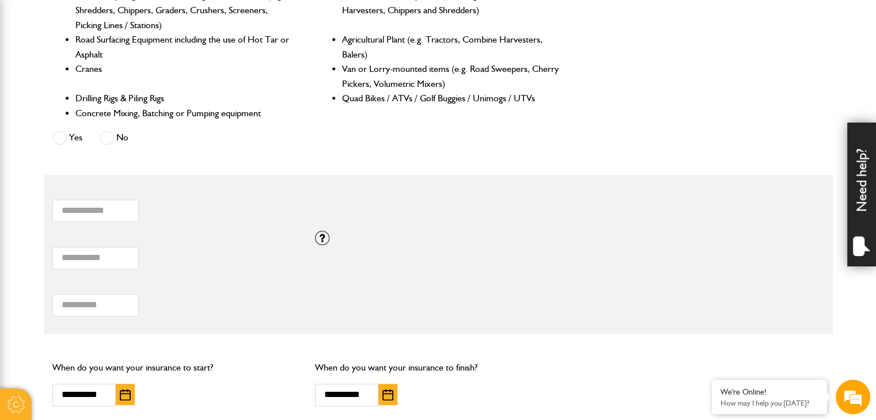
click at [196, 293] on div "* Total hiring fees Please enter a minimum value of 25 for total hiring fees." at bounding box center [175, 299] width 246 height 36
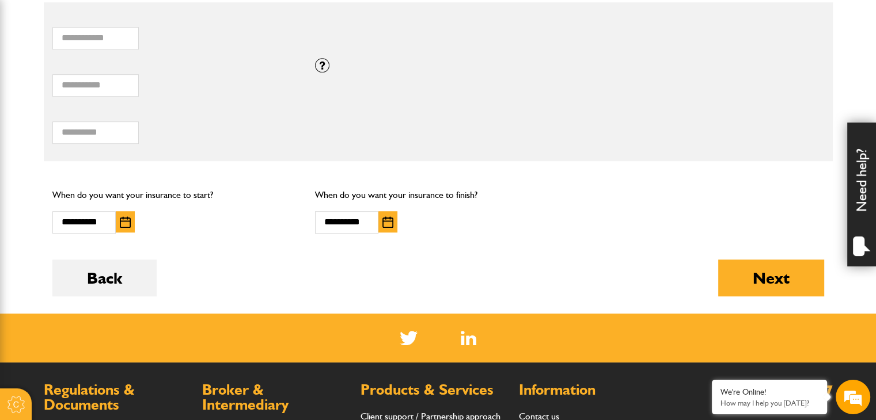
scroll to position [806, 0]
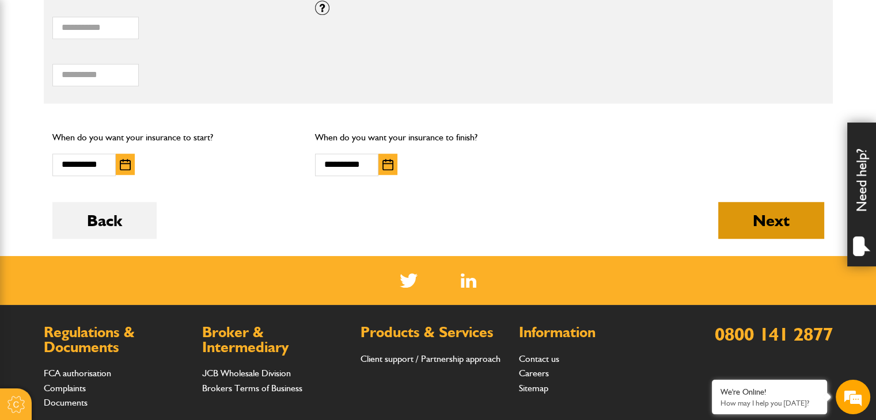
click at [763, 220] on button "Next" at bounding box center [771, 220] width 106 height 37
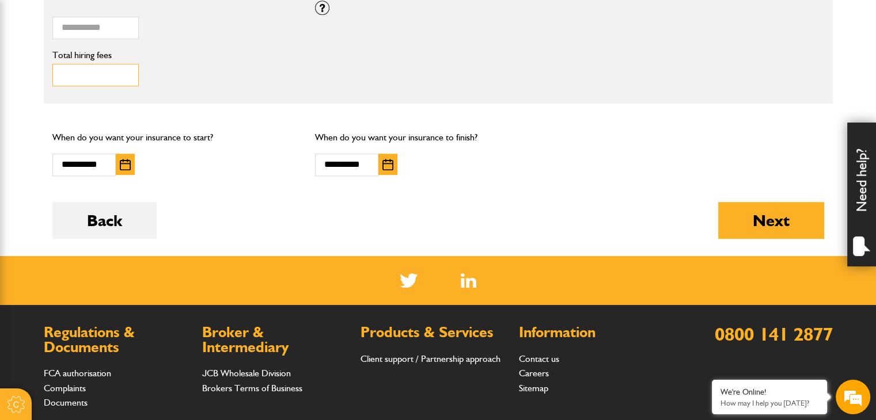
click at [70, 73] on input "*" at bounding box center [95, 75] width 86 height 22
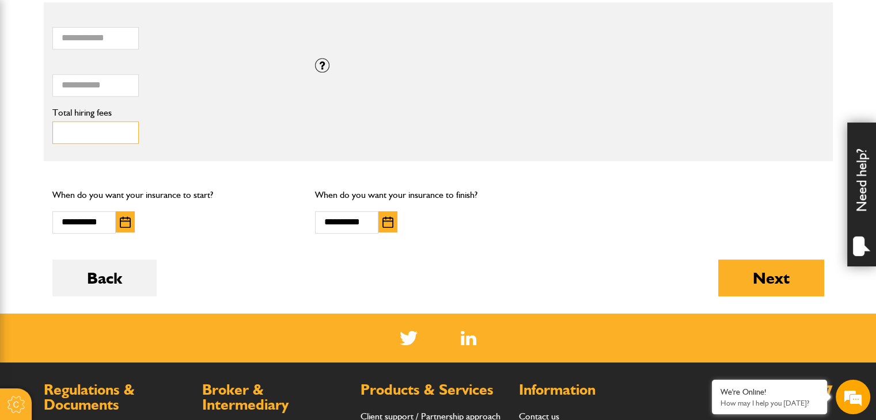
scroll to position [633, 0]
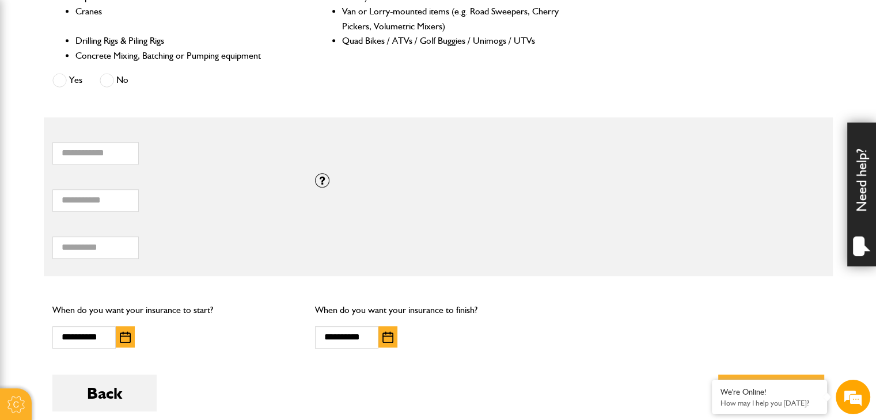
click at [83, 230] on label "Total hiring fees" at bounding box center [175, 227] width 246 height 9
click at [83, 237] on input "*" at bounding box center [95, 248] width 86 height 22
click at [83, 230] on label "Total hiring fees" at bounding box center [175, 227] width 246 height 9
click at [83, 237] on input "*" at bounding box center [95, 248] width 86 height 22
click at [83, 230] on label "Total hiring fees" at bounding box center [175, 227] width 246 height 9
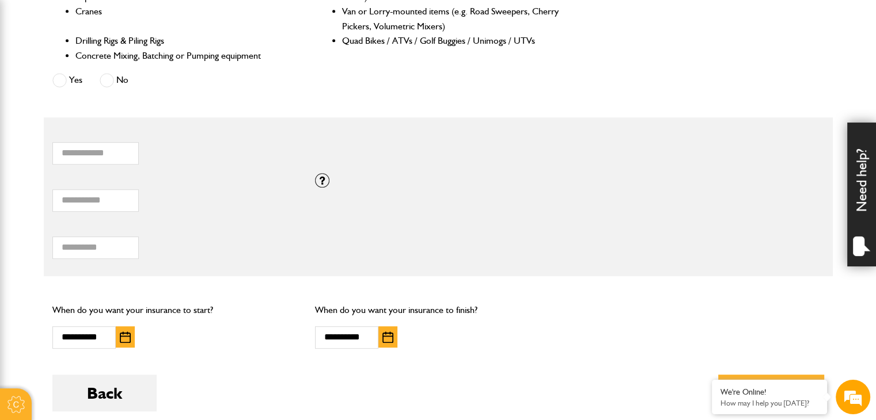
click at [83, 237] on input "*" at bounding box center [95, 248] width 86 height 22
click at [83, 230] on label "Total hiring fees" at bounding box center [175, 227] width 246 height 9
click at [83, 237] on input "*" at bounding box center [95, 248] width 86 height 22
click at [204, 218] on div "***** Total combined value of equipment (£)" at bounding box center [175, 196] width 263 height 47
click at [94, 250] on input "*" at bounding box center [95, 248] width 86 height 22
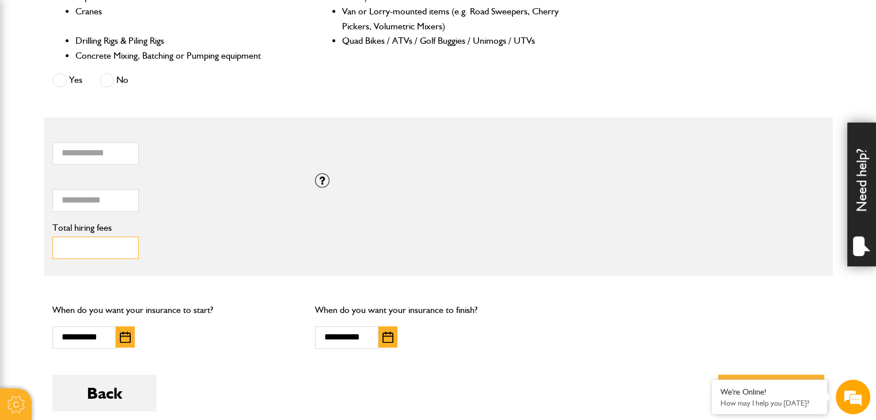
drag, startPoint x: 62, startPoint y: 249, endPoint x: 22, endPoint y: 249, distance: 39.7
click at [22, 249] on body "Cookie Options You can control which cookies we use with the form below. Please…" at bounding box center [438, 62] width 876 height 1390
type input "***"
click at [290, 290] on form "Do you need more than £5,000,000 of liability cover? Yes No Which of these acti…" at bounding box center [437, 76] width 771 height 705
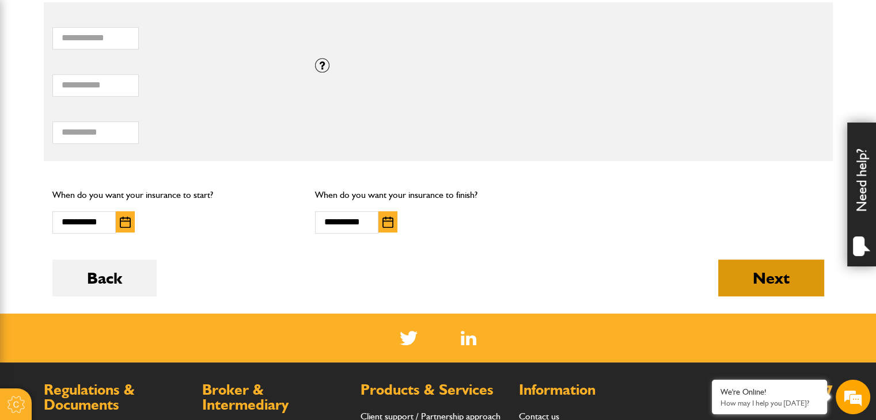
click at [754, 272] on button "Next" at bounding box center [771, 278] width 106 height 37
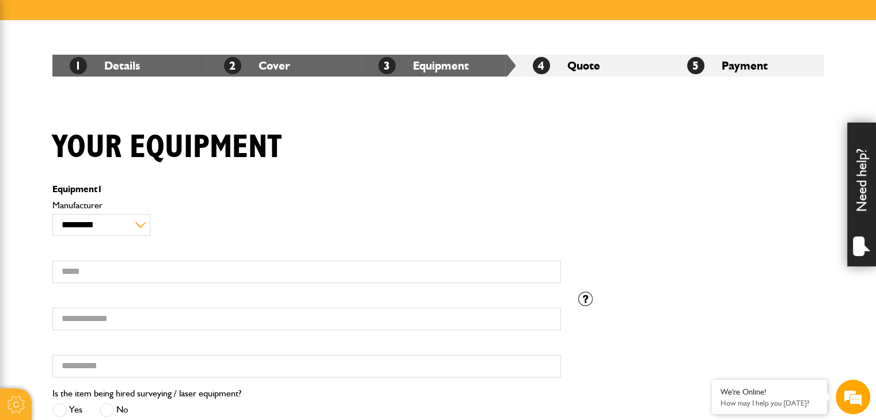
scroll to position [288, 0]
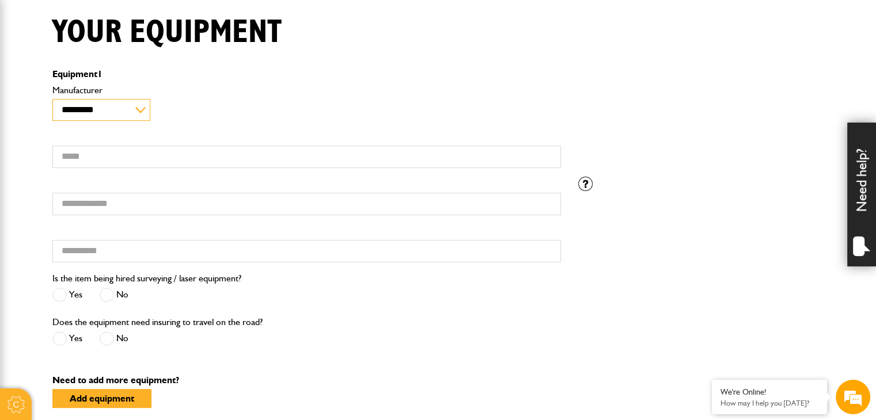
click at [85, 113] on select "**********" at bounding box center [101, 110] width 98 height 22
select select "*"
click at [52, 99] on select "**********" at bounding box center [101, 110] width 98 height 22
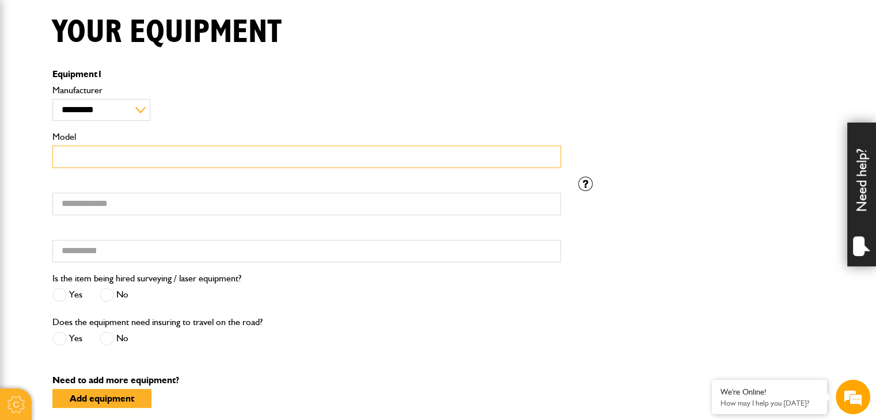
click at [212, 164] on input "Model" at bounding box center [306, 157] width 508 height 22
paste input "*********"
type input "*********"
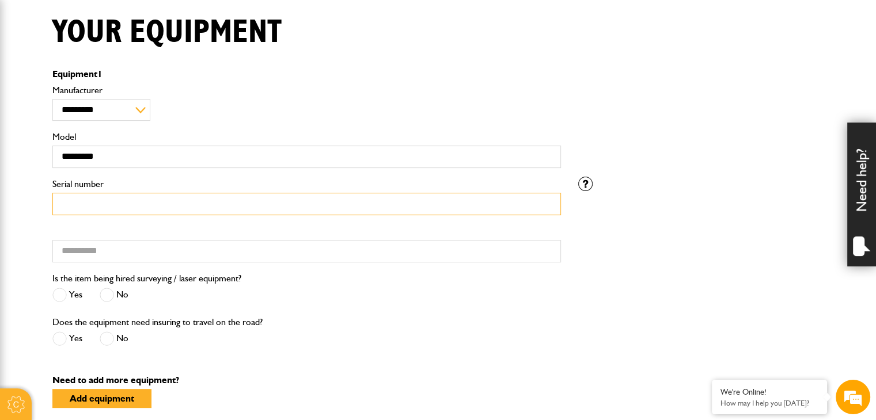
click at [182, 197] on input "Serial number" at bounding box center [306, 204] width 508 height 22
paste input "**********"
type input "**********"
click at [322, 280] on div "Is the item being hired surveying / laser equipment? Yes No" at bounding box center [307, 293] width 526 height 44
click at [310, 223] on div "**********" at bounding box center [307, 224] width 526 height 94
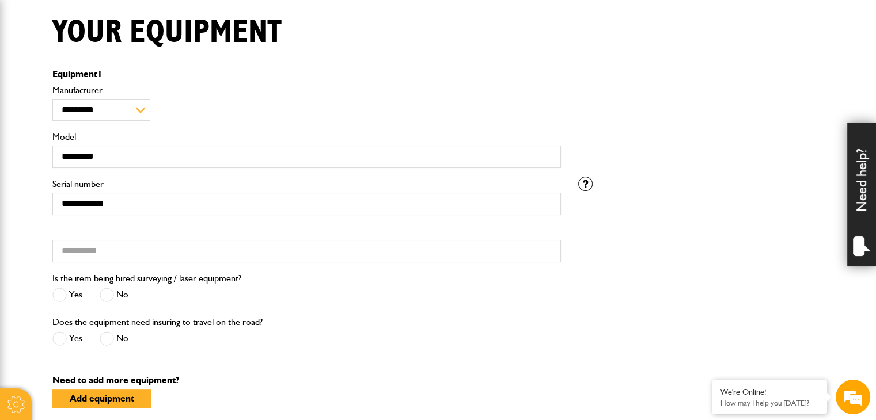
click at [312, 234] on label "Hired from" at bounding box center [306, 231] width 508 height 9
click at [312, 240] on input "Hired from" at bounding box center [306, 251] width 508 height 22
type input "*********"
click at [104, 292] on span at bounding box center [107, 295] width 14 height 14
click at [112, 337] on span at bounding box center [107, 339] width 14 height 14
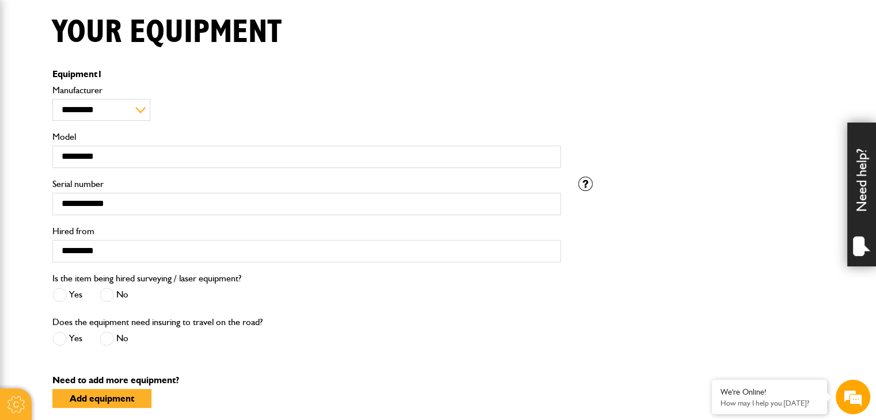
scroll to position [461, 0]
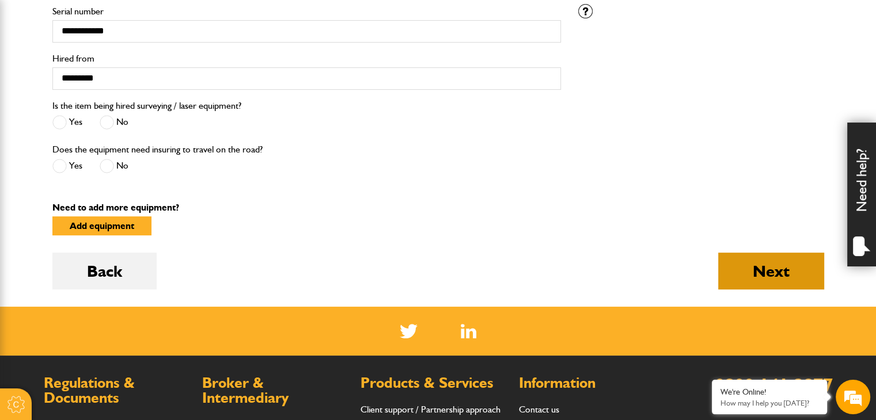
click at [753, 265] on button "Next" at bounding box center [771, 271] width 106 height 37
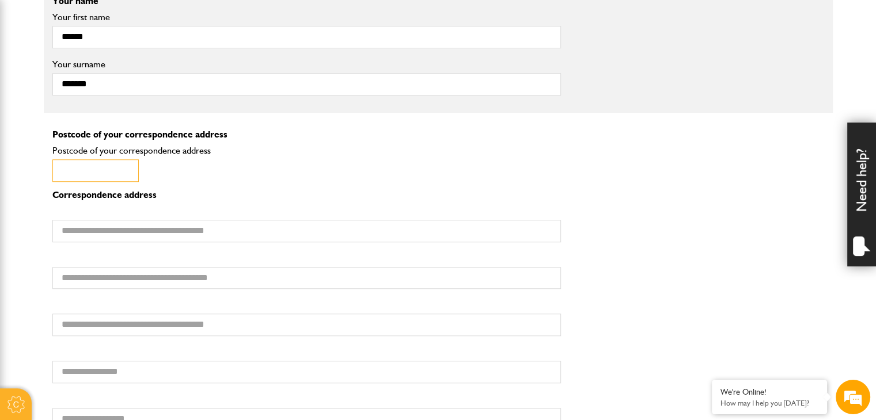
click at [126, 161] on input "Postcode of your correspondence address" at bounding box center [95, 170] width 86 height 22
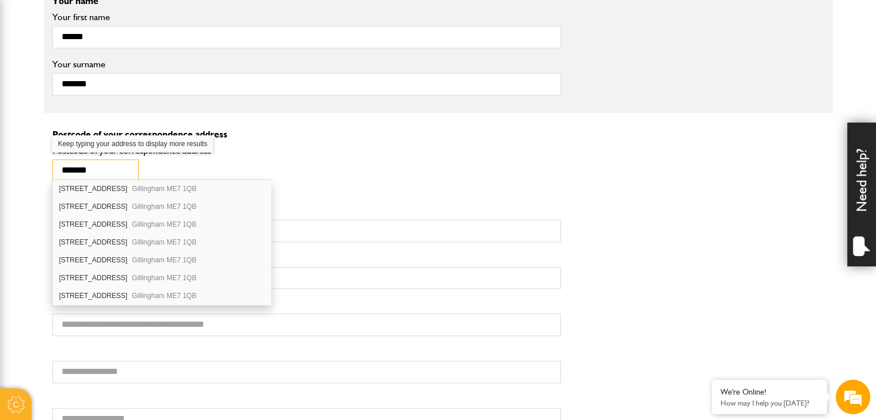
type input "*******"
click at [99, 301] on div "7 Garfield Road Gillingham ME7 1QB" at bounding box center [161, 296] width 218 height 18
type input "**********"
type input "****"
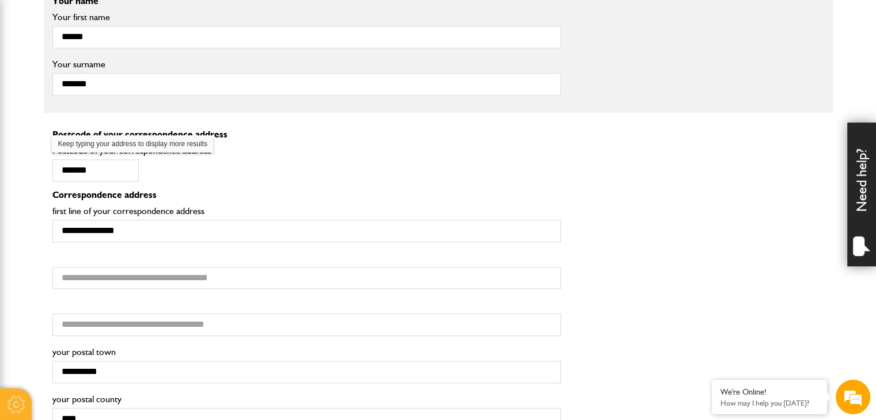
click at [257, 198] on div "**********" at bounding box center [307, 221] width 526 height 60
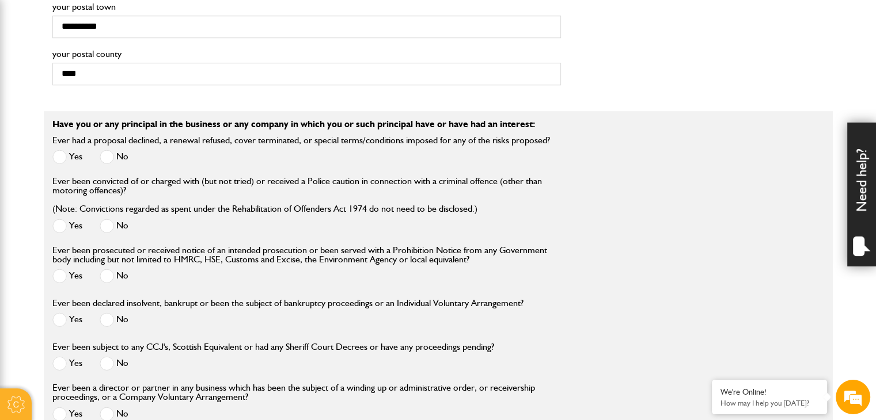
scroll to position [1193, 0]
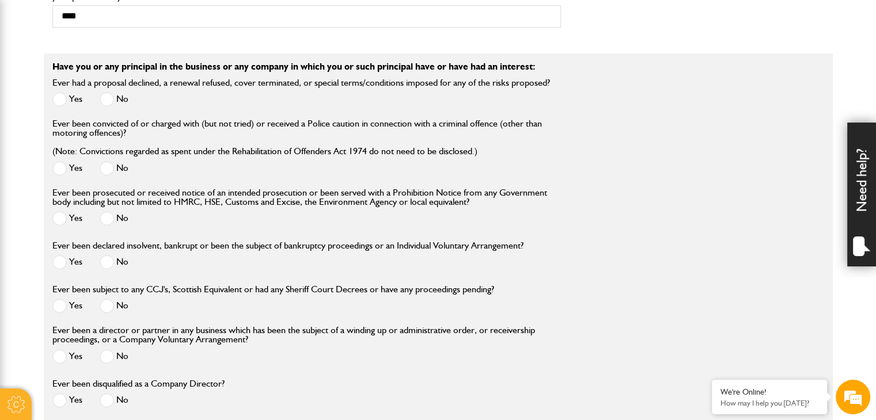
click at [107, 96] on span at bounding box center [107, 99] width 14 height 14
click at [104, 162] on span at bounding box center [107, 168] width 14 height 14
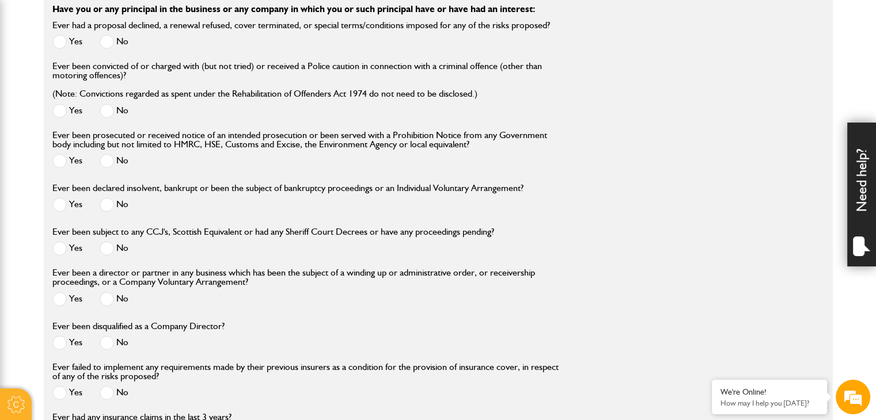
click at [107, 159] on span at bounding box center [107, 161] width 14 height 14
click at [108, 201] on span at bounding box center [107, 204] width 14 height 14
click at [110, 249] on span at bounding box center [107, 248] width 14 height 14
click at [100, 296] on span at bounding box center [107, 299] width 14 height 14
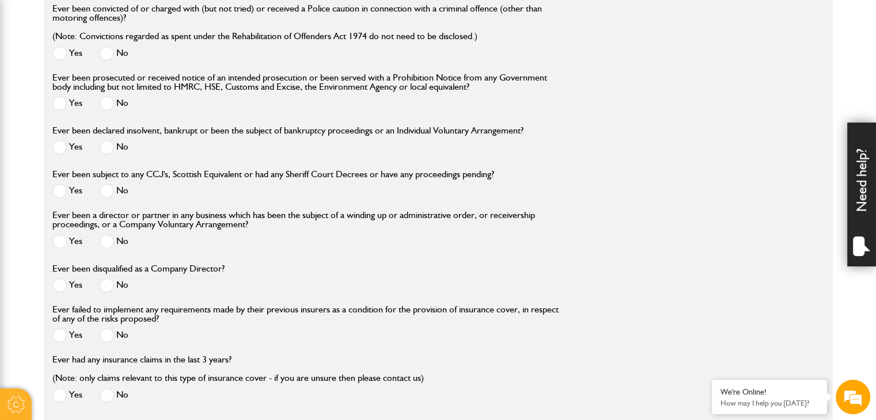
scroll to position [1424, 0]
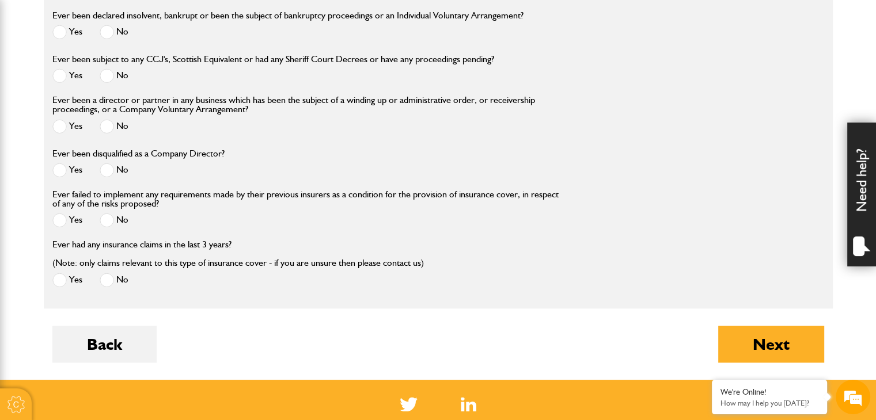
click at [110, 163] on span at bounding box center [107, 170] width 14 height 14
click at [106, 223] on span at bounding box center [107, 220] width 14 height 14
click at [108, 282] on span at bounding box center [107, 280] width 14 height 14
click at [776, 341] on button "Next" at bounding box center [771, 344] width 106 height 37
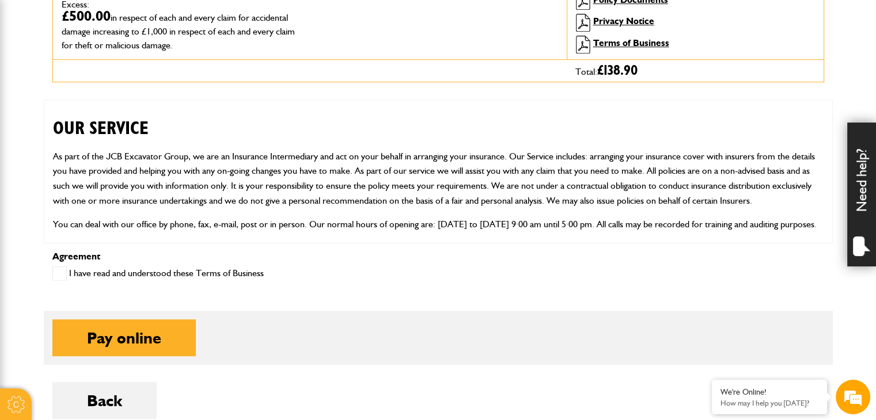
scroll to position [518, 0]
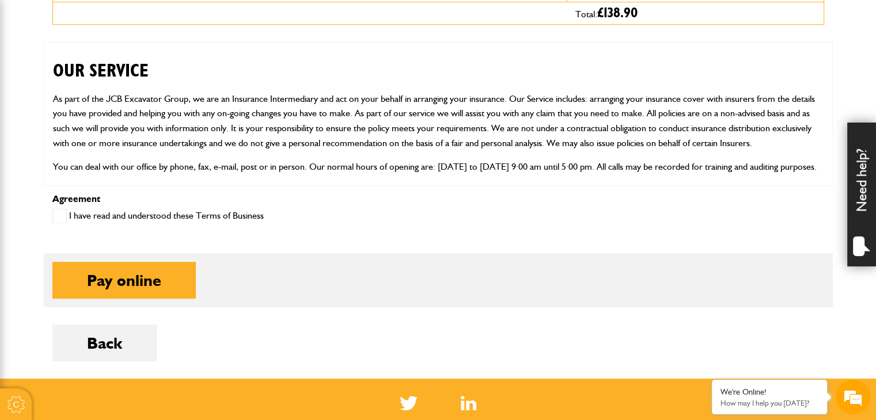
click at [170, 218] on label "I have read and understood these Terms of Business" at bounding box center [157, 216] width 211 height 14
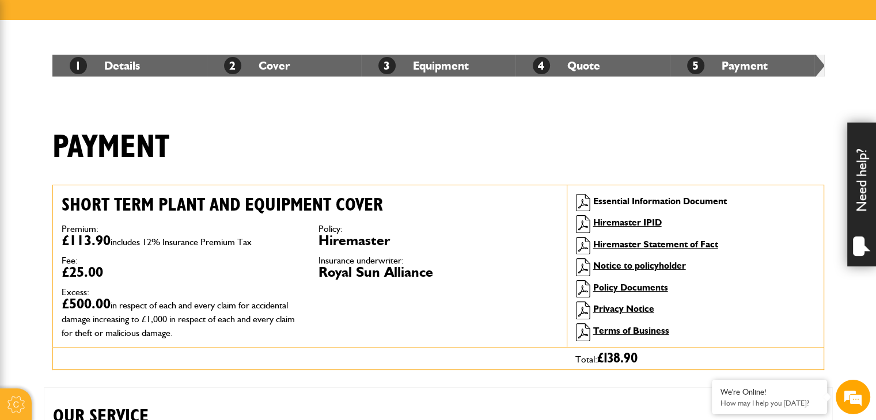
click at [666, 197] on link "Essential Information Document" at bounding box center [660, 201] width 134 height 11
click at [649, 288] on link "Policy Documents" at bounding box center [630, 287] width 75 height 11
click at [636, 224] on link "Hiremaster IPID" at bounding box center [627, 222] width 69 height 11
click at [654, 242] on link "Hiremaster Statement of Fact" at bounding box center [655, 244] width 125 height 11
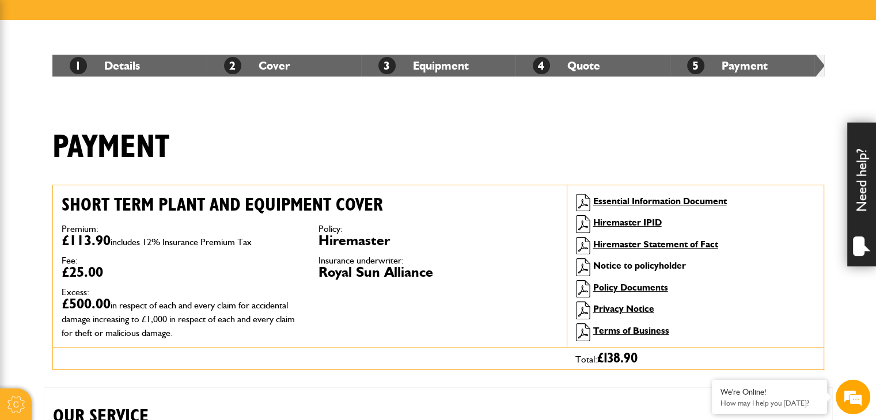
click at [653, 264] on link "Notice to policyholder" at bounding box center [639, 265] width 93 height 11
click at [638, 331] on link "Terms of Business" at bounding box center [631, 330] width 76 height 11
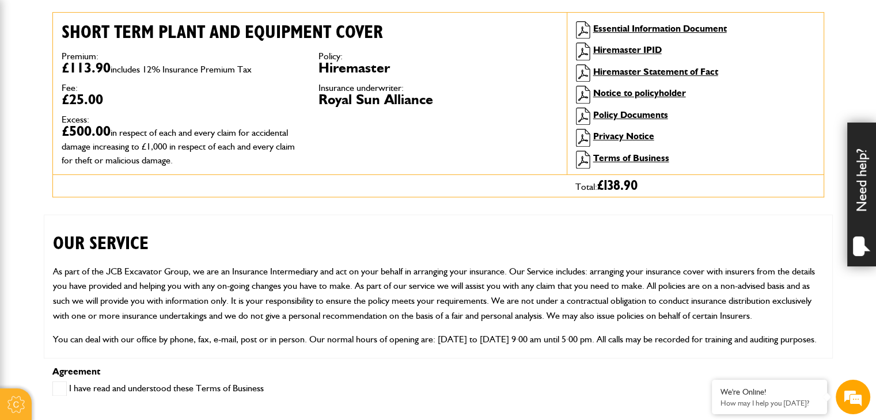
scroll to position [691, 0]
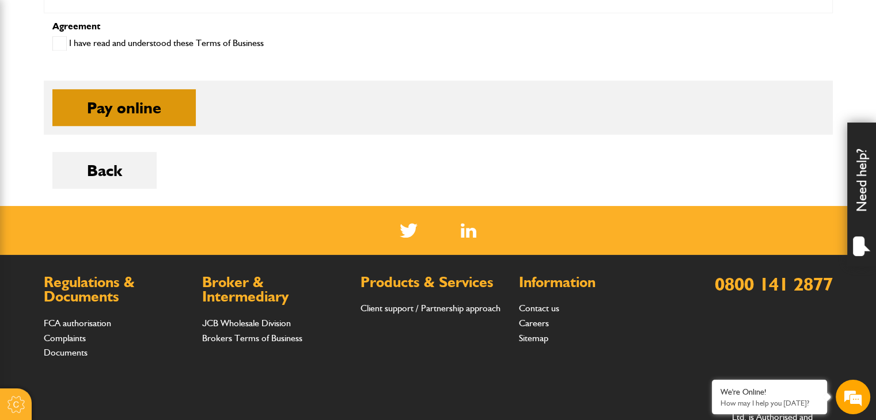
click at [134, 109] on button "Pay online" at bounding box center [123, 107] width 143 height 37
